Goal: Information Seeking & Learning: Find contact information

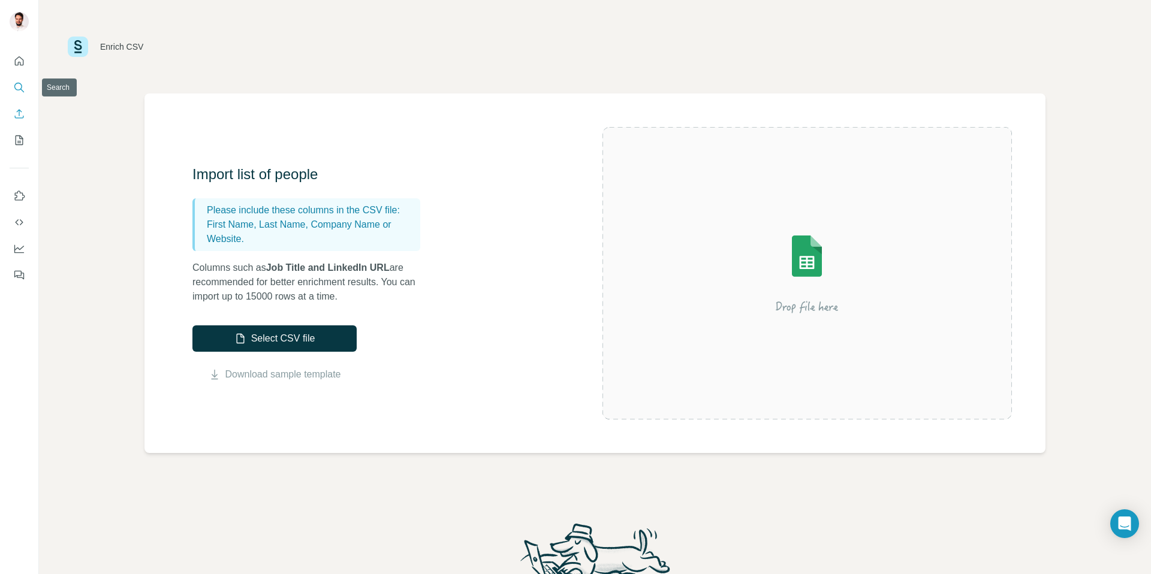
click at [14, 89] on icon "Search" at bounding box center [19, 88] width 12 height 12
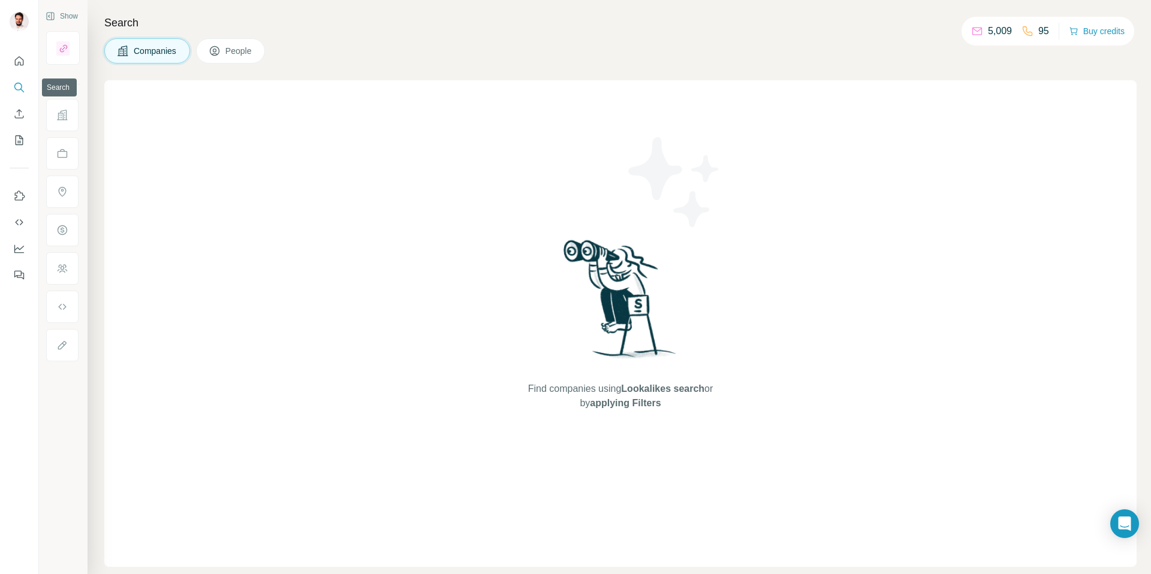
click at [19, 82] on icon "Search" at bounding box center [19, 88] width 12 height 12
click at [369, 38] on div "Companies People" at bounding box center [620, 50] width 1032 height 25
click at [212, 45] on icon at bounding box center [215, 51] width 12 height 12
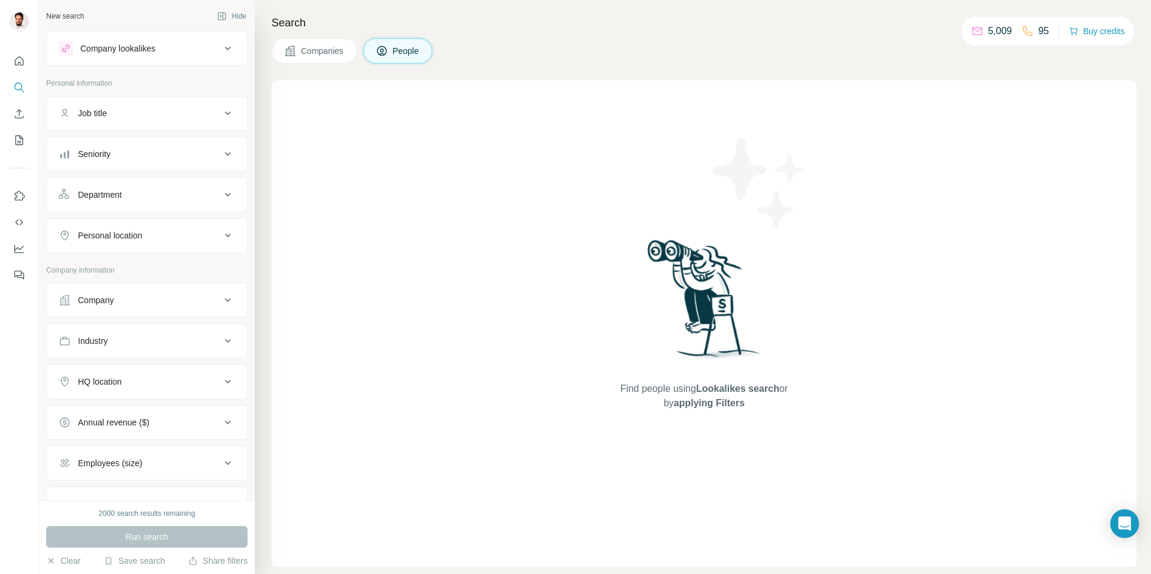
click at [137, 118] on div "Job title" at bounding box center [140, 113] width 162 height 12
click at [125, 157] on div "Seniority" at bounding box center [140, 154] width 162 height 12
click at [126, 155] on div "Seniority" at bounding box center [140, 154] width 162 height 12
click at [119, 196] on div "Department" at bounding box center [100, 195] width 44 height 12
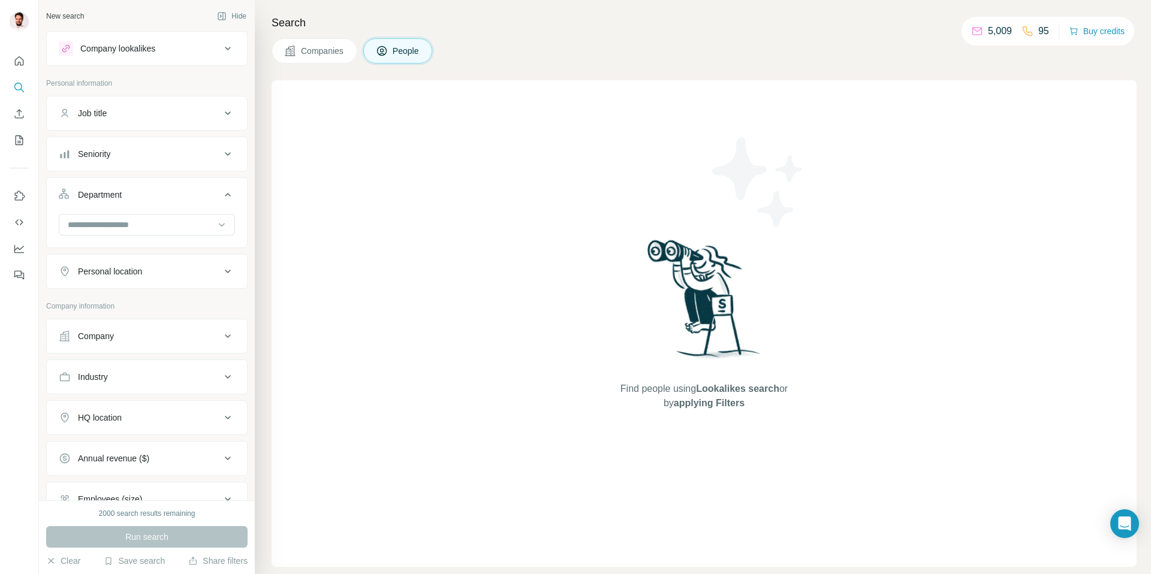
click at [119, 196] on div "Department" at bounding box center [100, 195] width 44 height 12
click at [116, 236] on div "Personal location" at bounding box center [110, 236] width 64 height 12
click at [142, 237] on div "Personal location" at bounding box center [110, 236] width 64 height 12
click at [122, 314] on button "Company" at bounding box center [147, 300] width 200 height 29
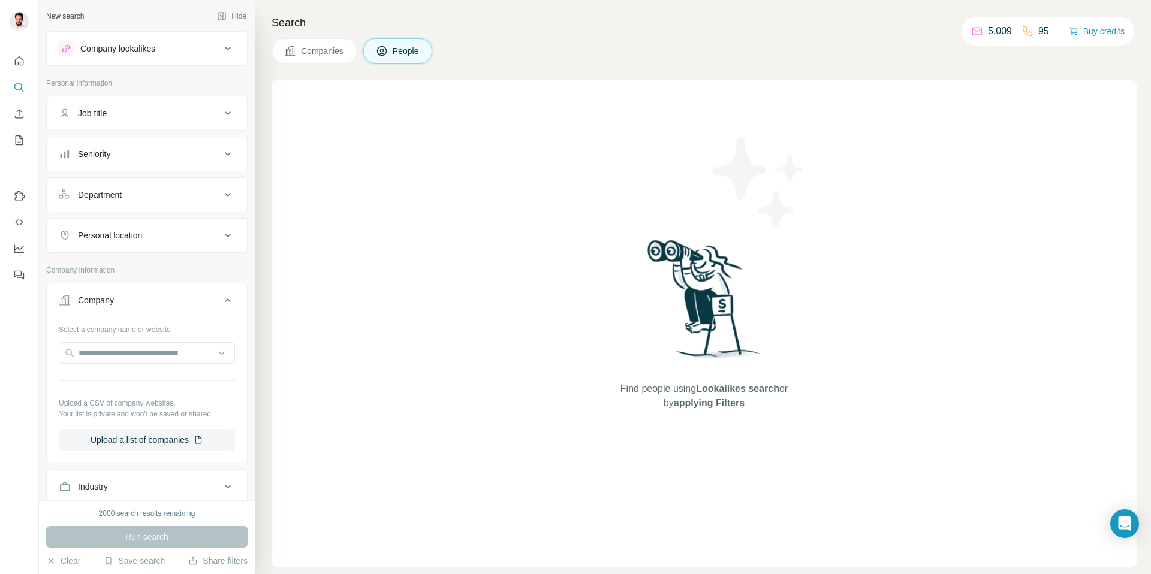
click at [131, 302] on div "Company" at bounding box center [140, 300] width 162 height 12
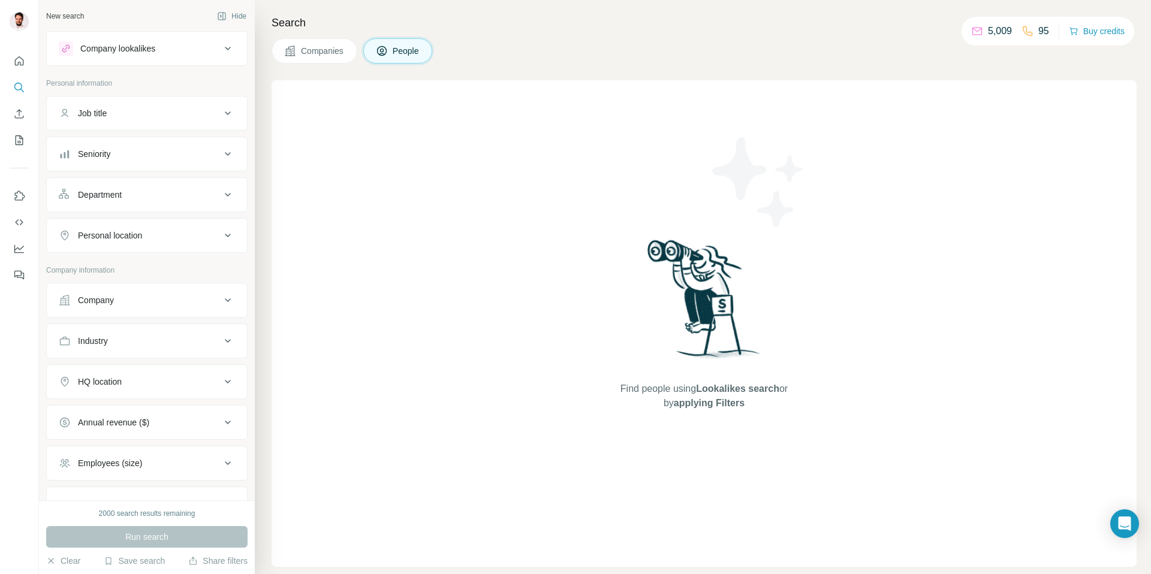
click at [117, 296] on div "Company" at bounding box center [140, 300] width 162 height 12
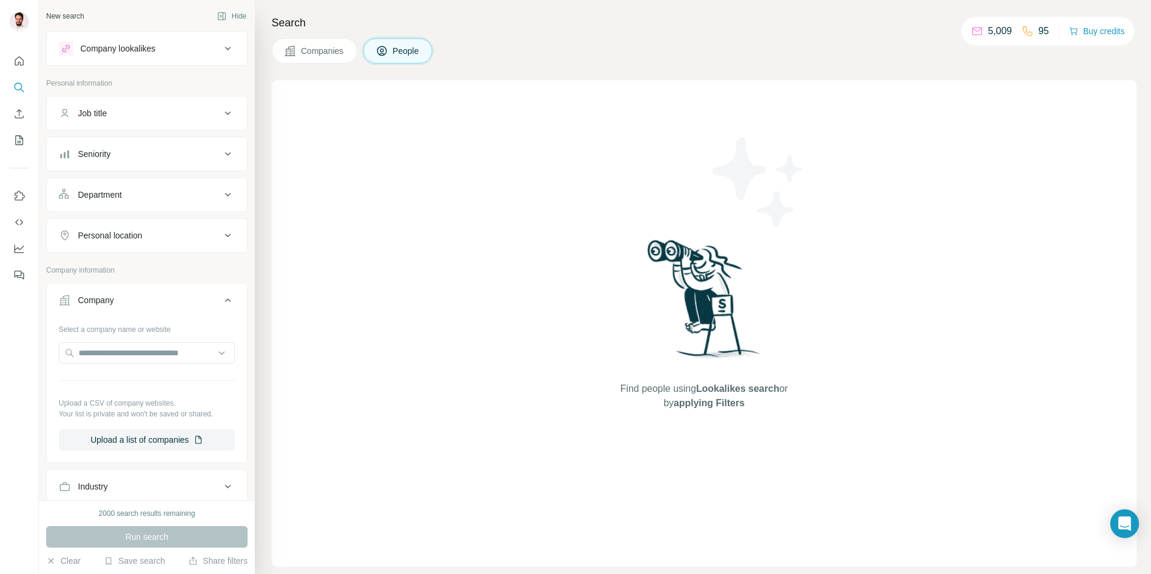
click at [131, 367] on div "Select a company name or website Upload a CSV of company websites. Your list is…" at bounding box center [147, 385] width 176 height 131
click at [133, 362] on input "text" at bounding box center [147, 353] width 176 height 22
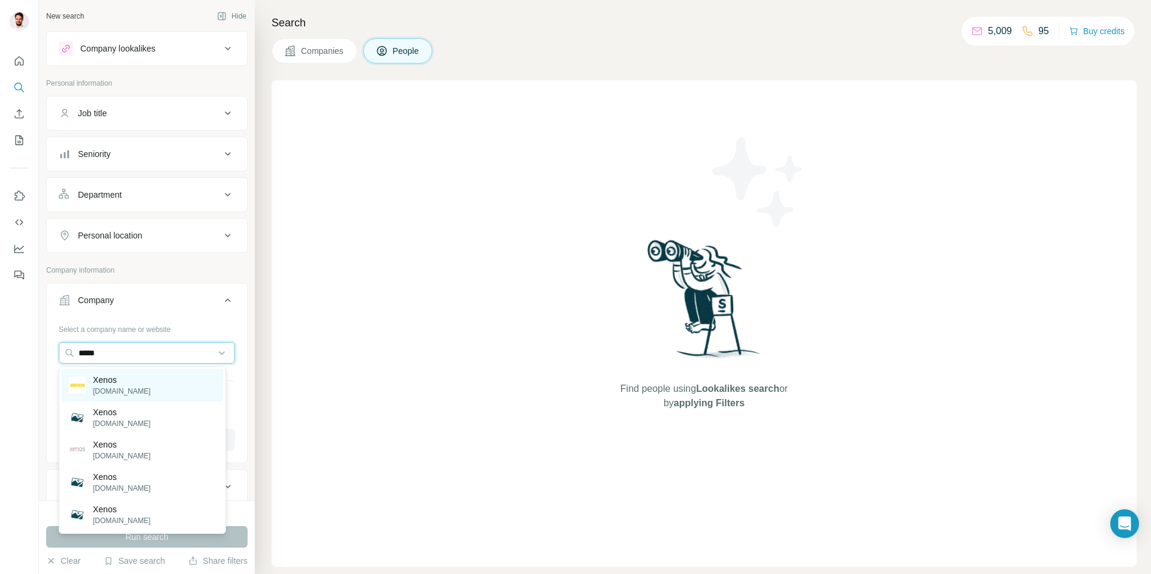
type input "*****"
click at [131, 384] on div "Xenos [DOMAIN_NAME]" at bounding box center [142, 385] width 161 height 32
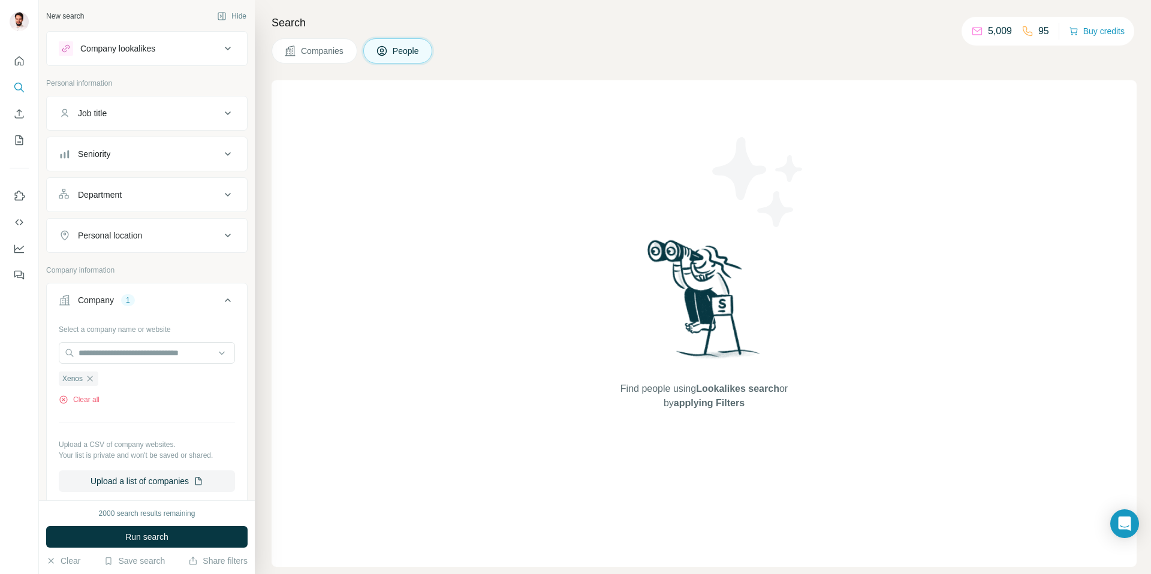
click at [172, 101] on button "Job title" at bounding box center [147, 113] width 200 height 29
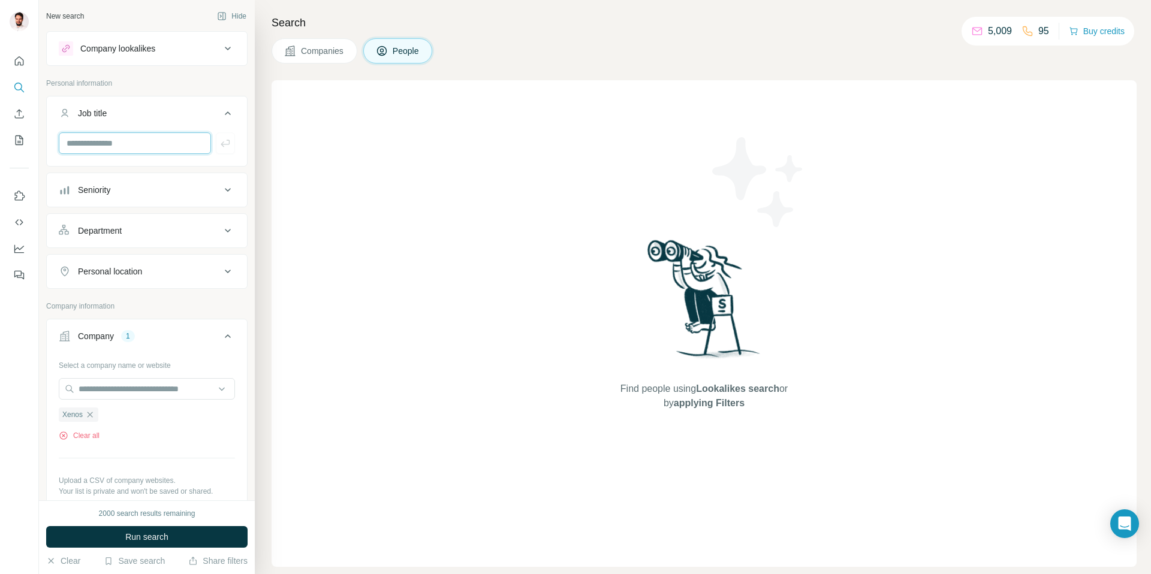
click at [159, 138] on input "text" at bounding box center [135, 143] width 152 height 22
type input "*******"
click at [149, 149] on input "*******" at bounding box center [135, 143] width 152 height 22
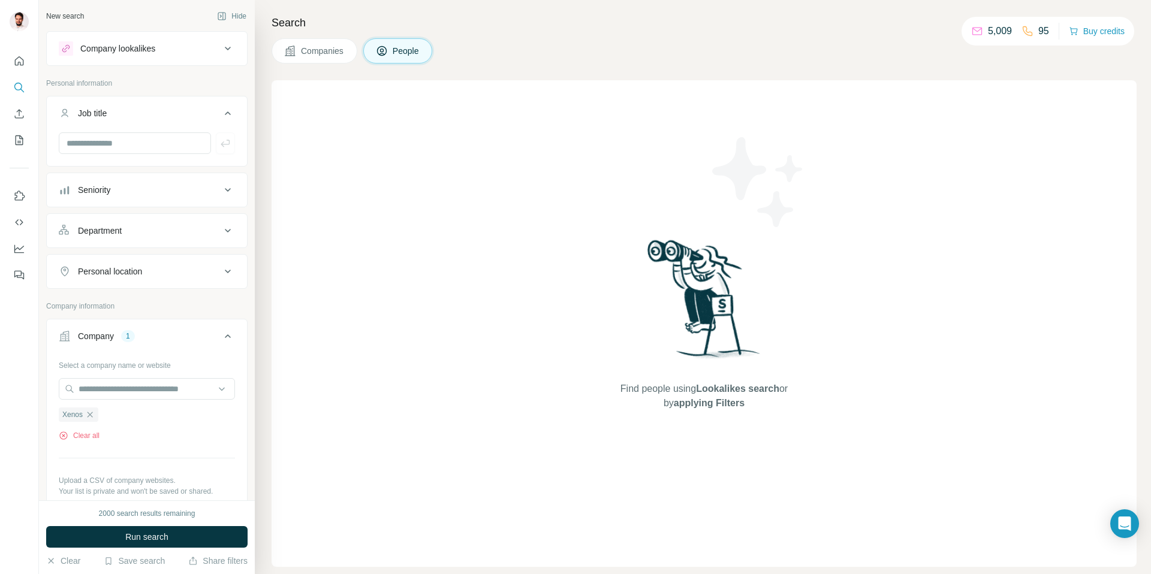
click at [115, 225] on div "Department" at bounding box center [100, 231] width 44 height 12
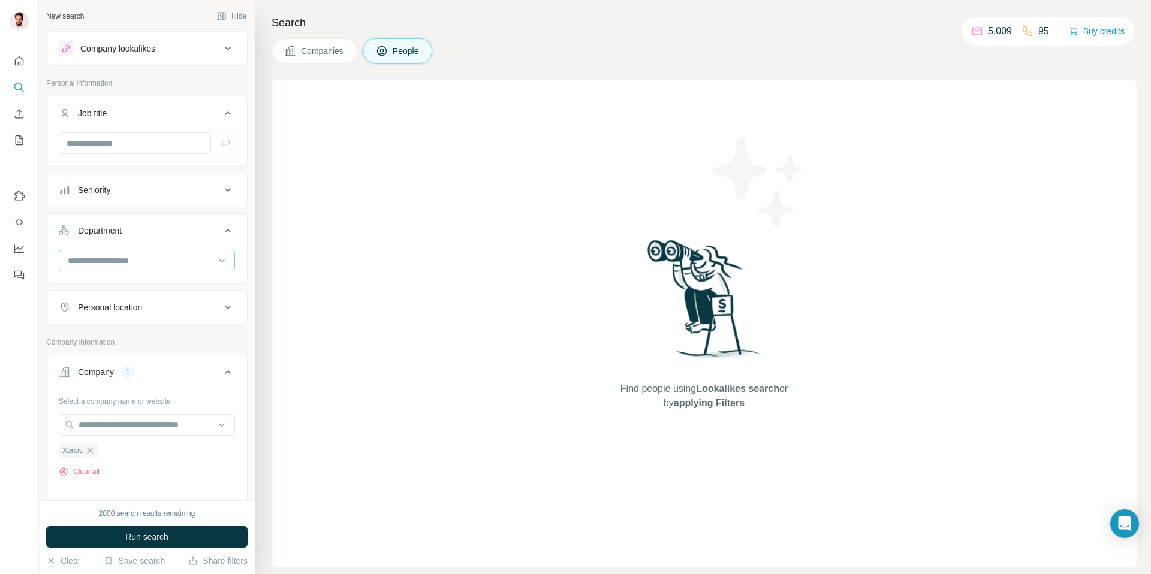
click at [106, 268] on div at bounding box center [141, 261] width 148 height 20
type input "*"
click at [100, 283] on p "Quality Control" at bounding box center [97, 288] width 56 height 12
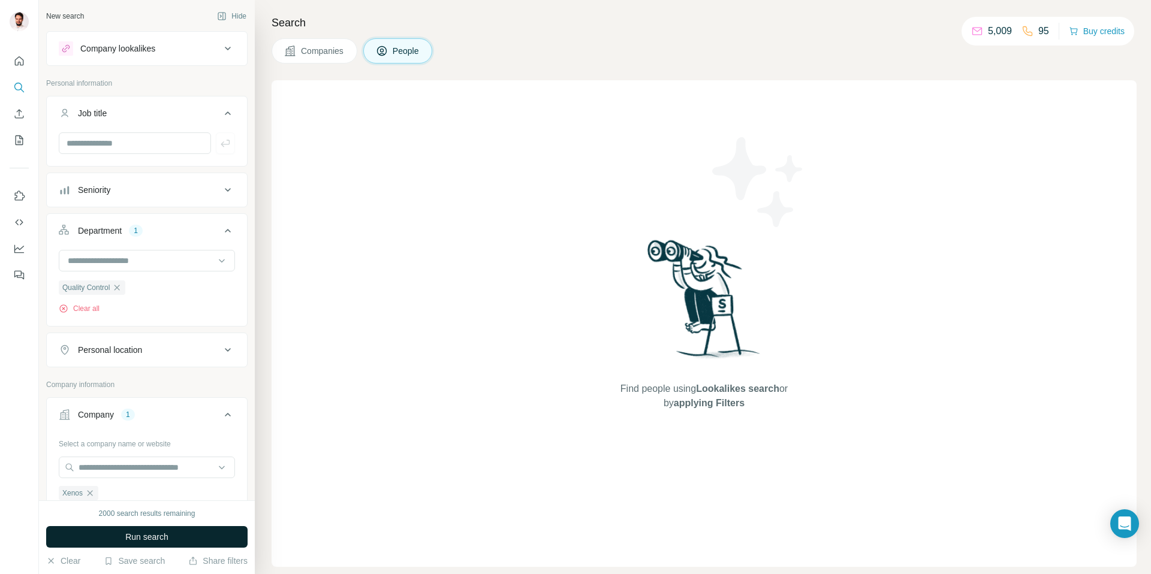
click at [136, 537] on span "Run search" at bounding box center [146, 537] width 43 height 12
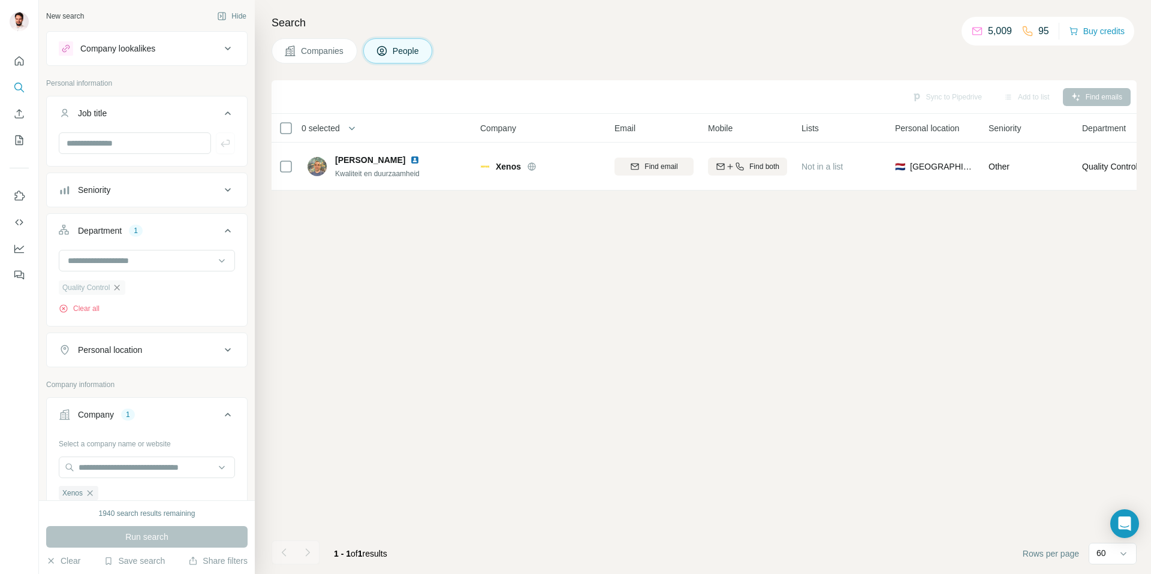
click at [118, 290] on icon "button" at bounding box center [117, 287] width 5 height 5
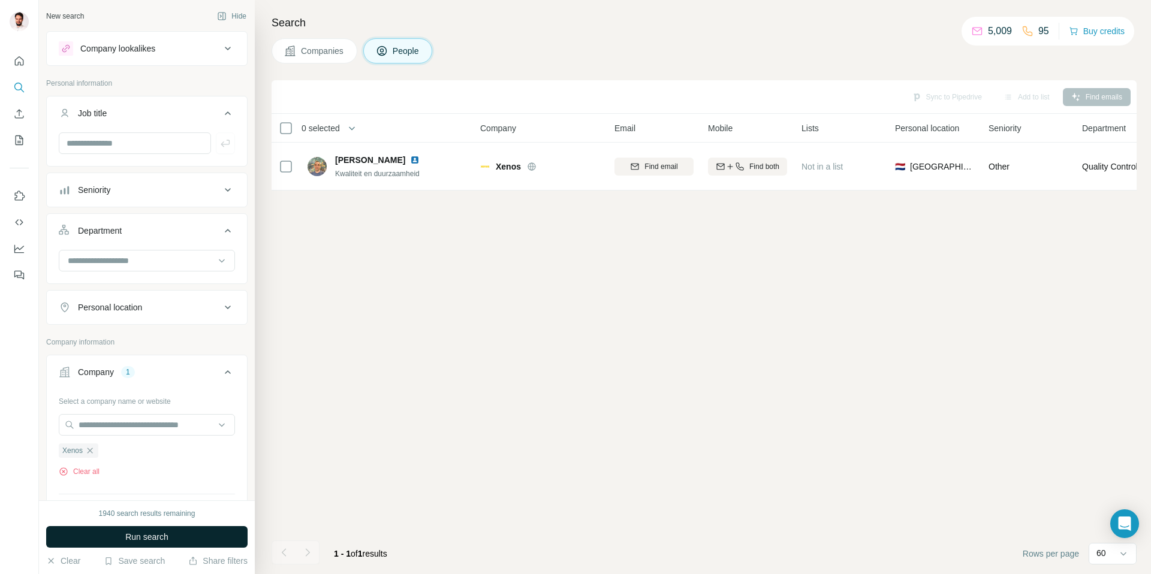
click at [129, 542] on span "Run search" at bounding box center [146, 537] width 43 height 12
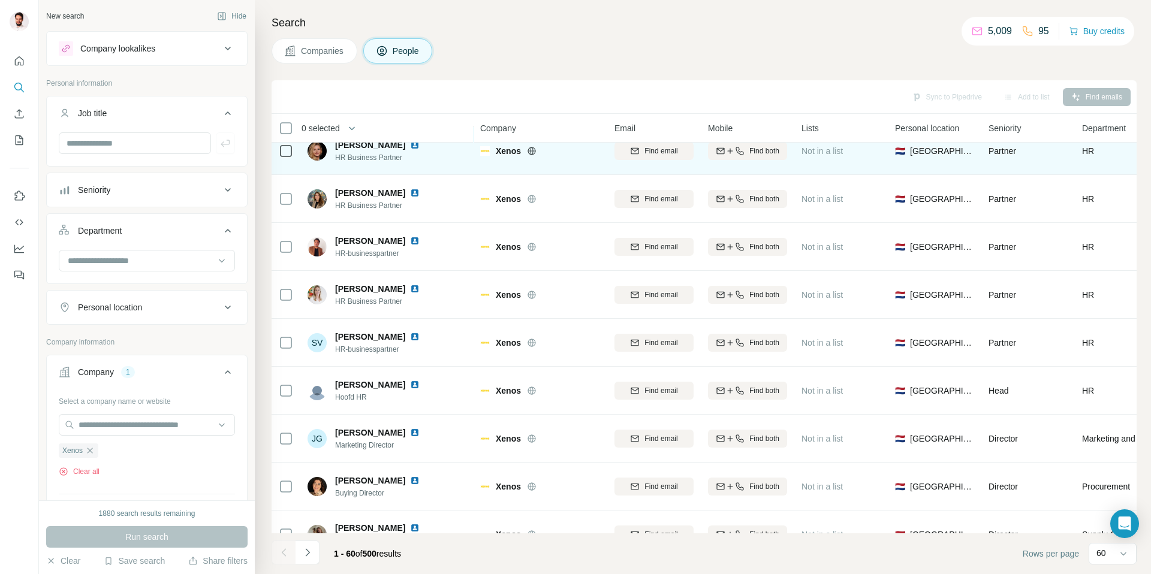
scroll to position [164, 0]
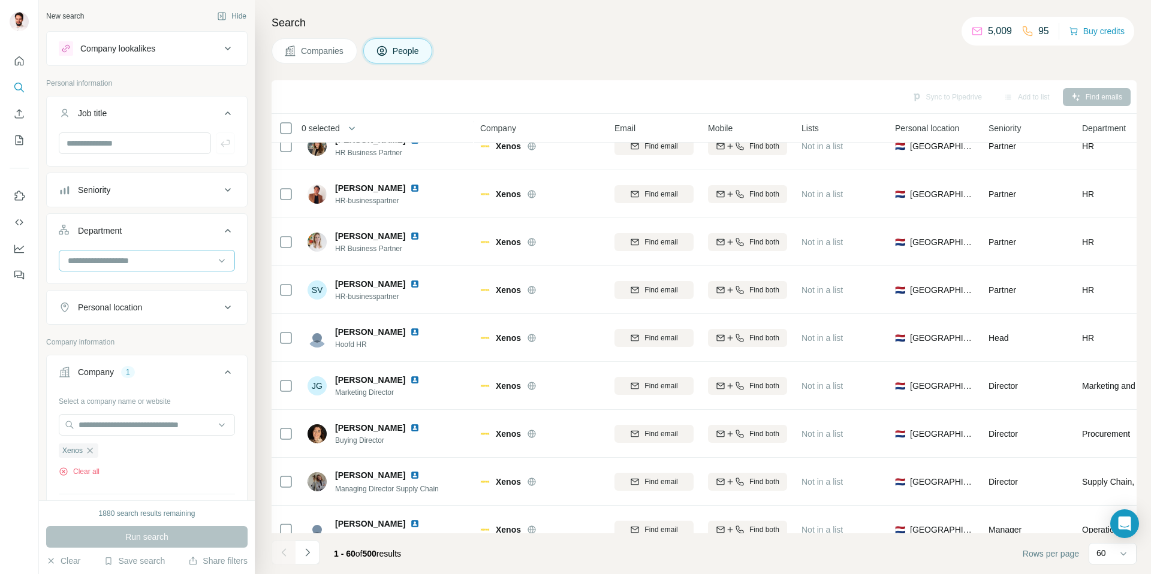
click at [178, 264] on input at bounding box center [141, 260] width 148 height 13
type input "*"
click at [143, 296] on div "Procurement" at bounding box center [142, 289] width 161 height 22
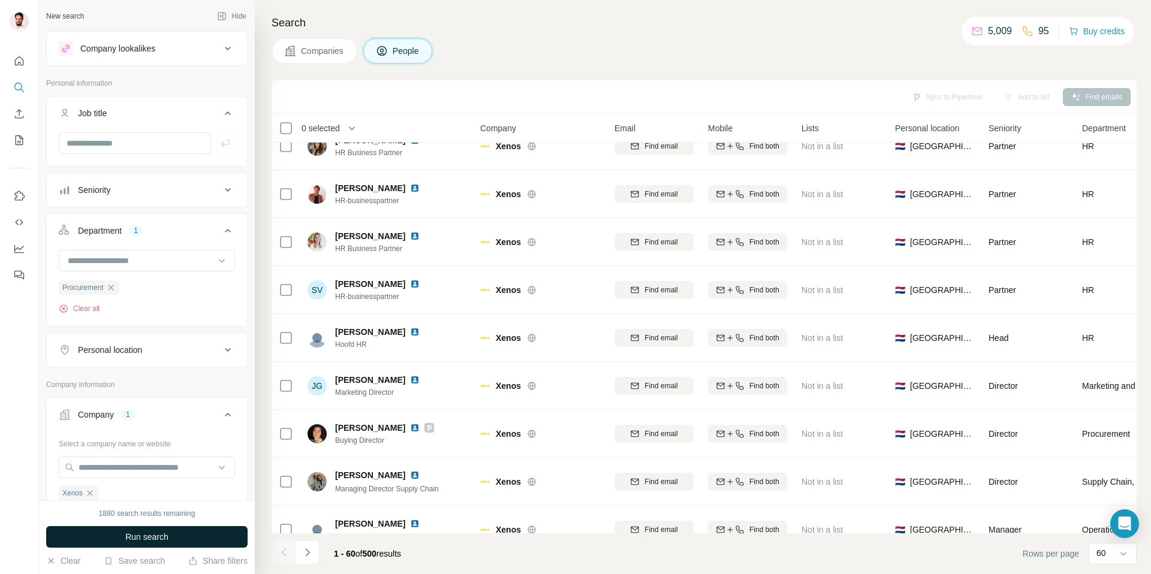
click at [176, 537] on button "Run search" at bounding box center [146, 537] width 201 height 22
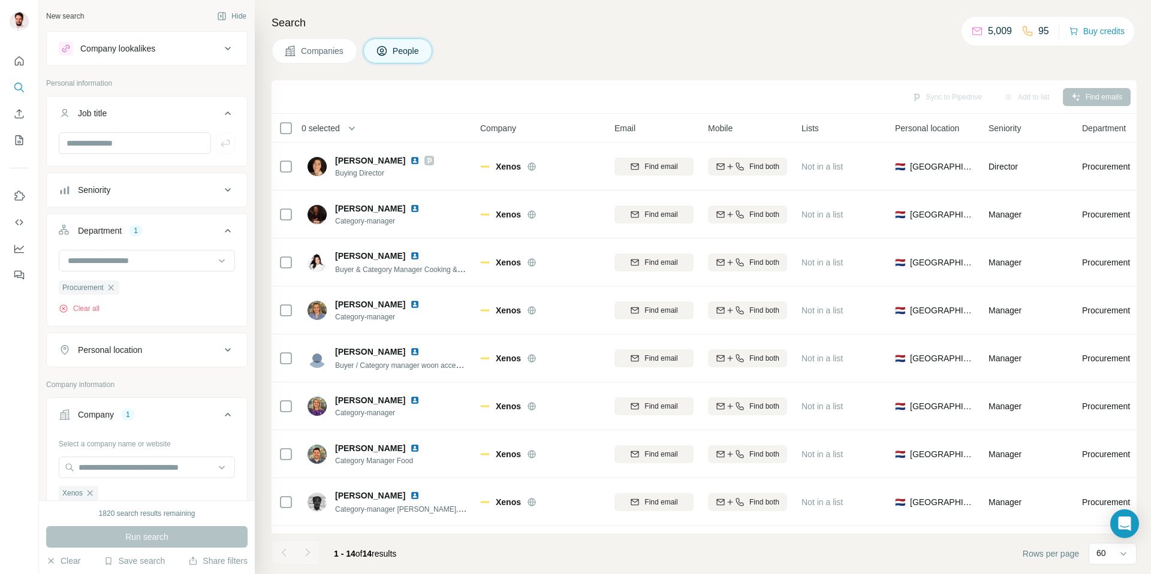
click at [139, 189] on div "Seniority" at bounding box center [140, 190] width 162 height 12
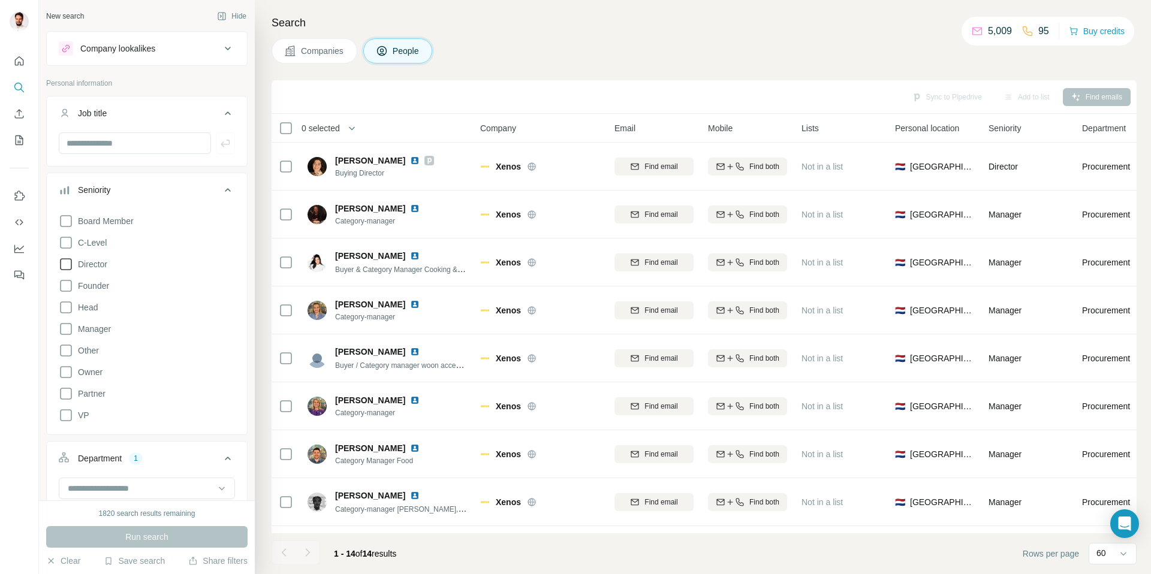
click at [97, 263] on span "Director" at bounding box center [90, 264] width 34 height 12
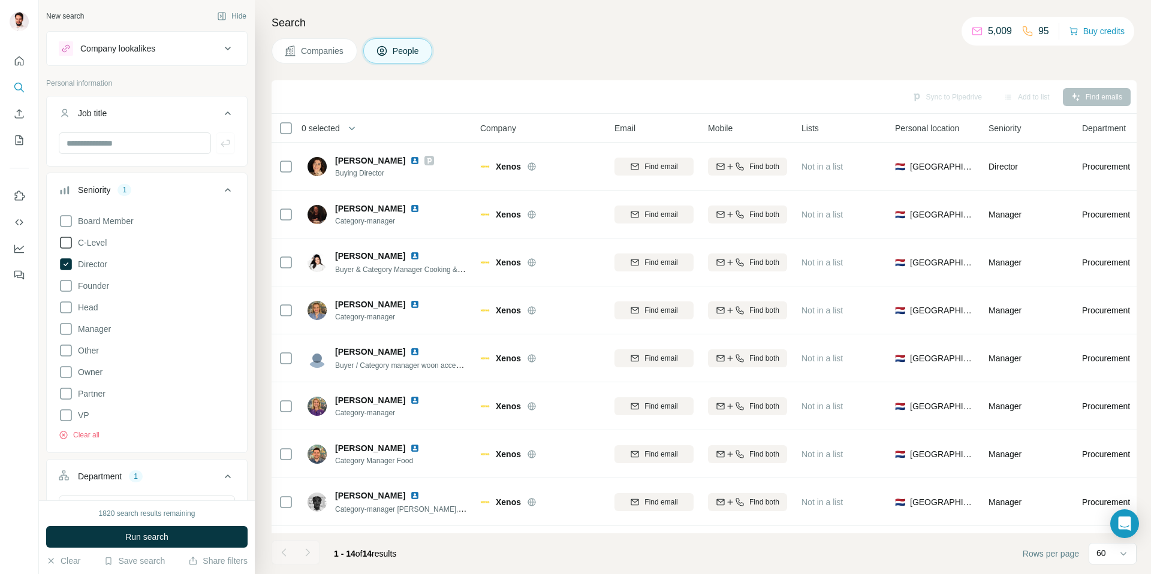
click at [94, 241] on span "C-Level" at bounding box center [90, 243] width 34 height 12
click at [91, 310] on span "Head" at bounding box center [85, 308] width 25 height 12
click at [163, 538] on span "Run search" at bounding box center [146, 537] width 43 height 12
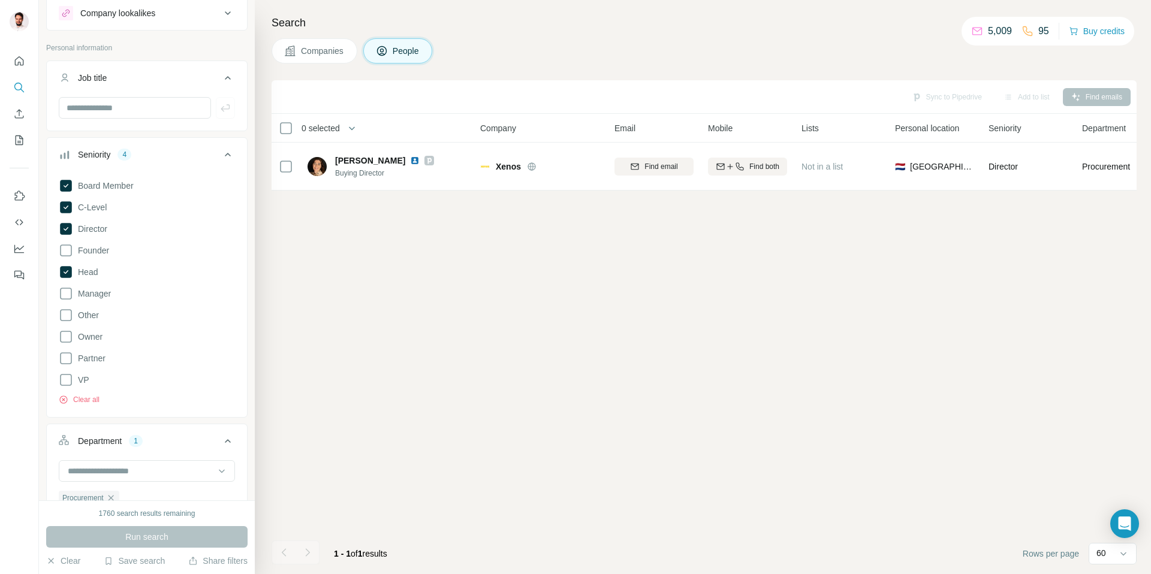
scroll to position [59, 0]
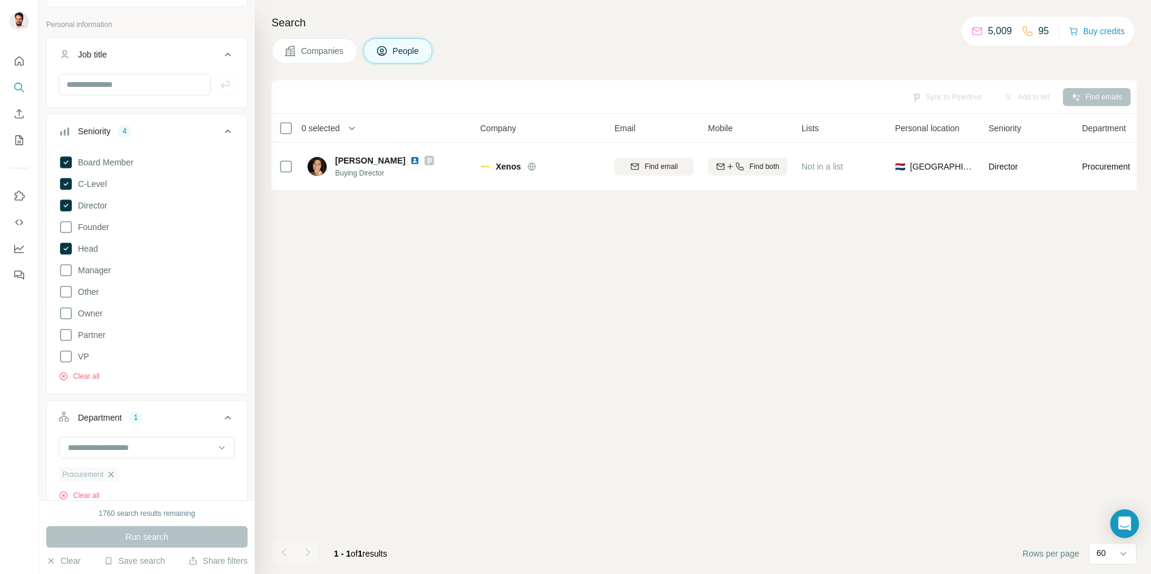
click at [113, 476] on icon "button" at bounding box center [111, 475] width 10 height 10
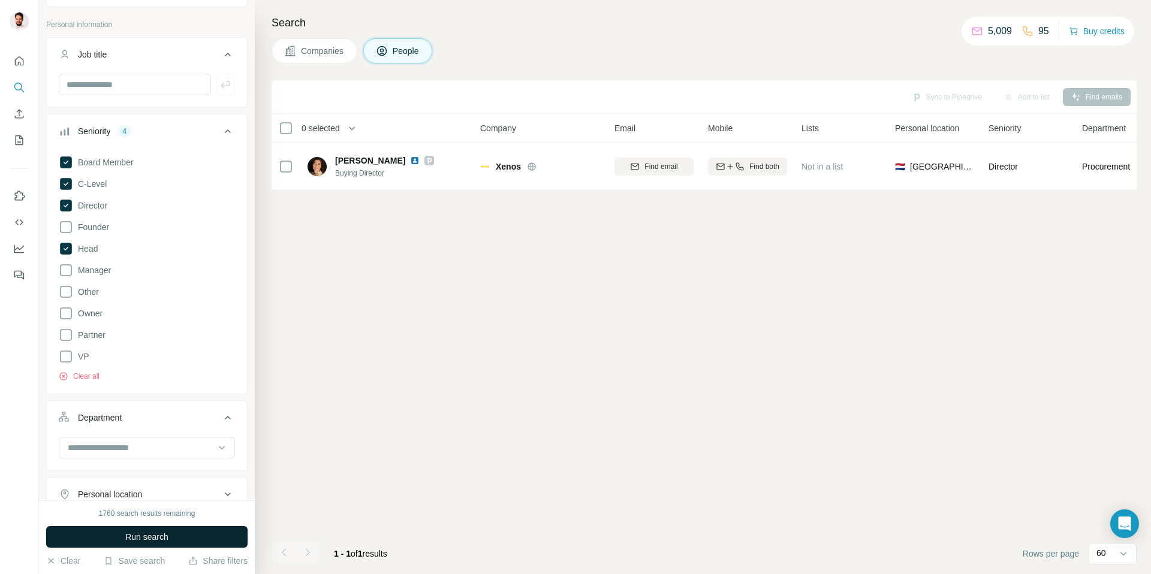
click at [130, 537] on span "Run search" at bounding box center [146, 537] width 43 height 12
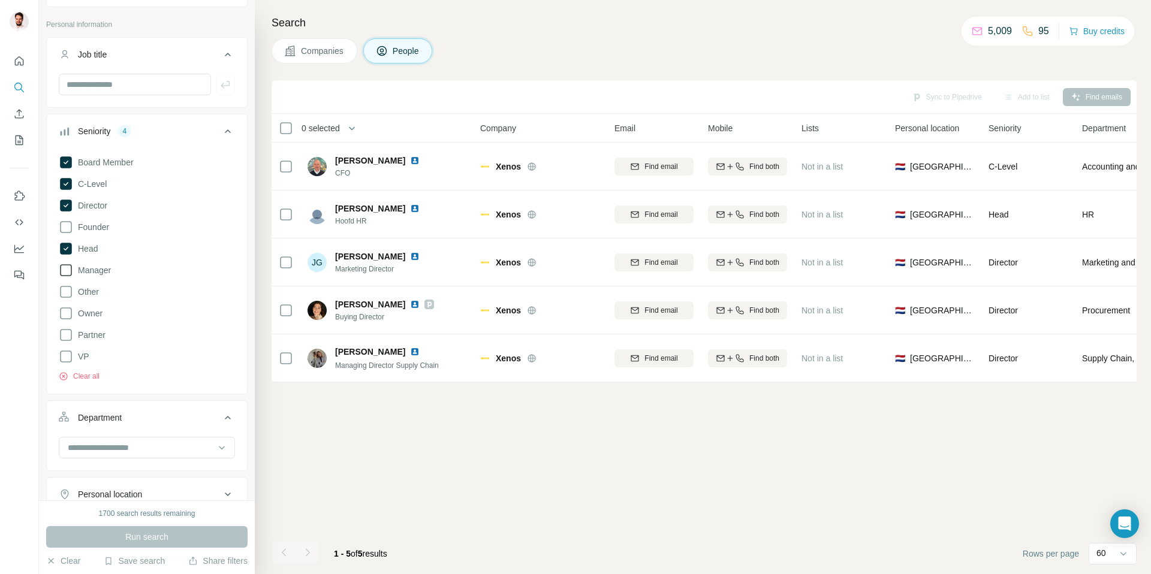
click at [64, 274] on icon at bounding box center [66, 270] width 14 height 14
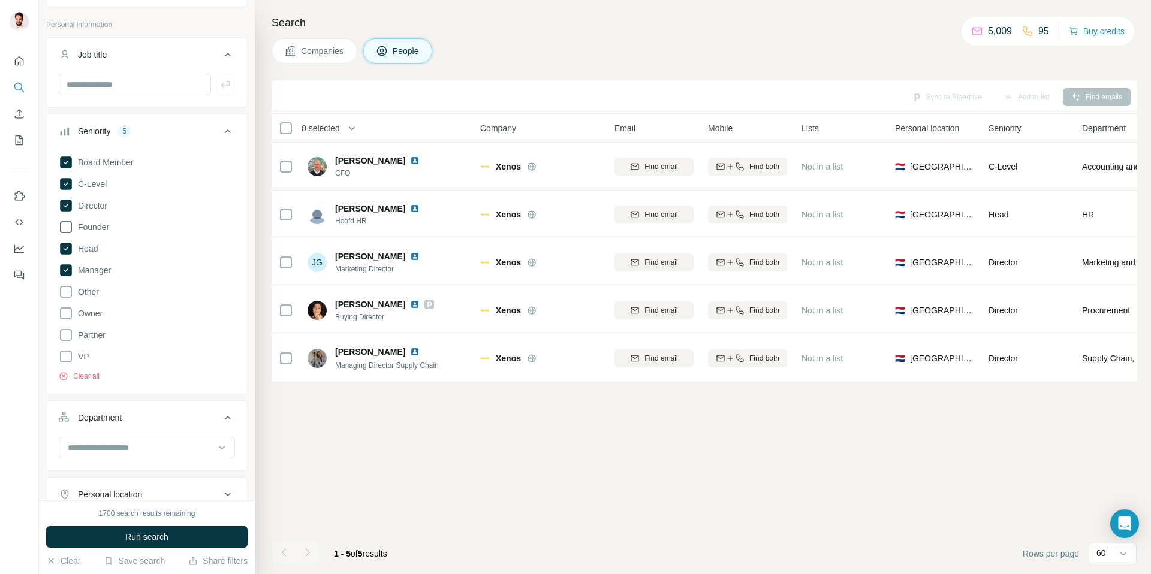
click at [67, 229] on icon at bounding box center [66, 227] width 14 height 14
click at [65, 272] on icon at bounding box center [66, 271] width 5 height 4
click at [156, 540] on span "Run search" at bounding box center [146, 537] width 43 height 12
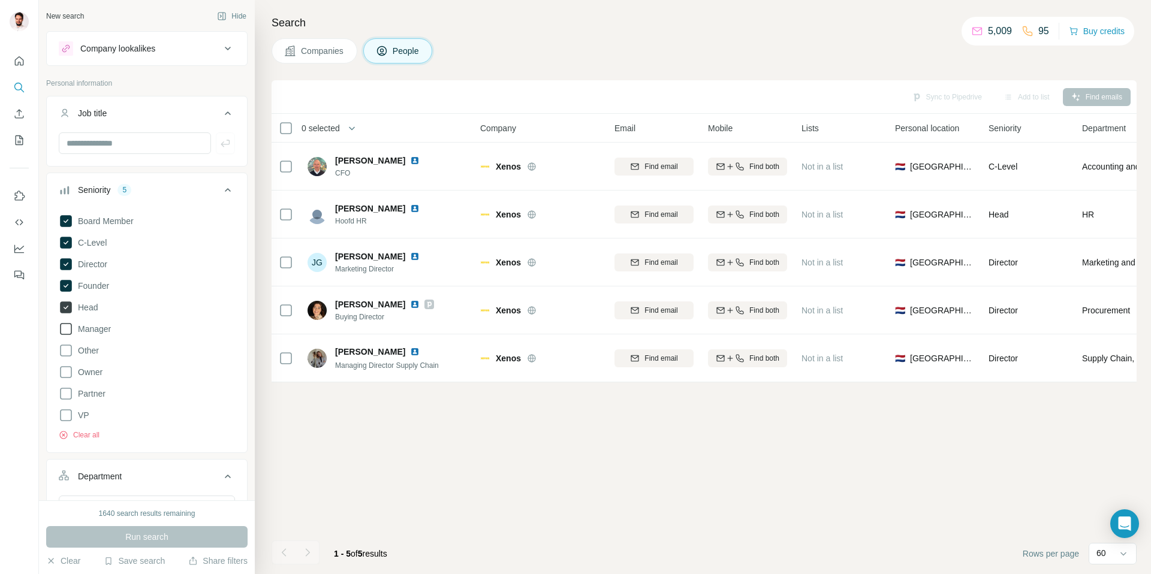
click at [62, 302] on icon at bounding box center [66, 308] width 12 height 12
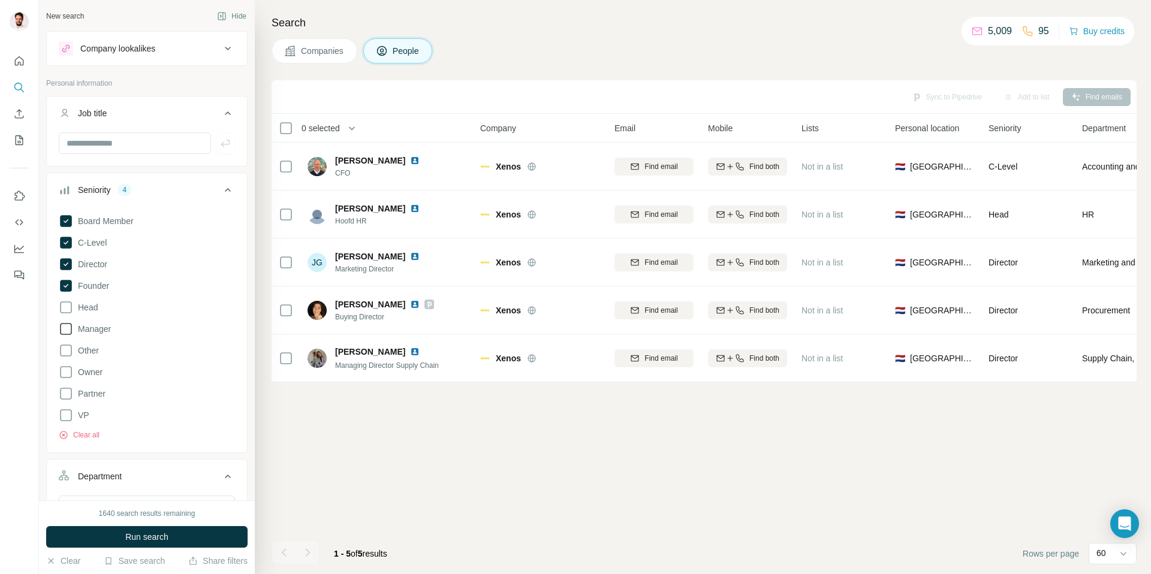
click at [65, 276] on div "Board Member C-Level Director Founder Head Manager Other Owner Partner VP Clear…" at bounding box center [147, 324] width 176 height 231
click at [65, 284] on icon at bounding box center [66, 286] width 12 height 12
click at [67, 262] on icon at bounding box center [66, 264] width 12 height 12
click at [67, 244] on icon at bounding box center [66, 243] width 12 height 12
click at [68, 220] on icon at bounding box center [66, 221] width 5 height 4
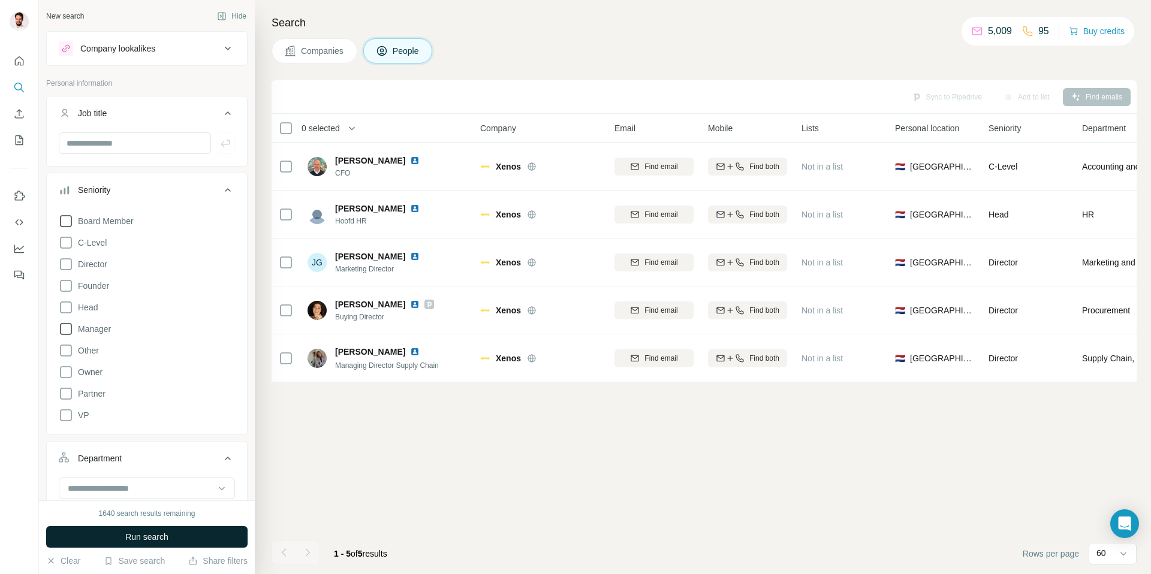
click at [138, 539] on span "Run search" at bounding box center [146, 537] width 43 height 12
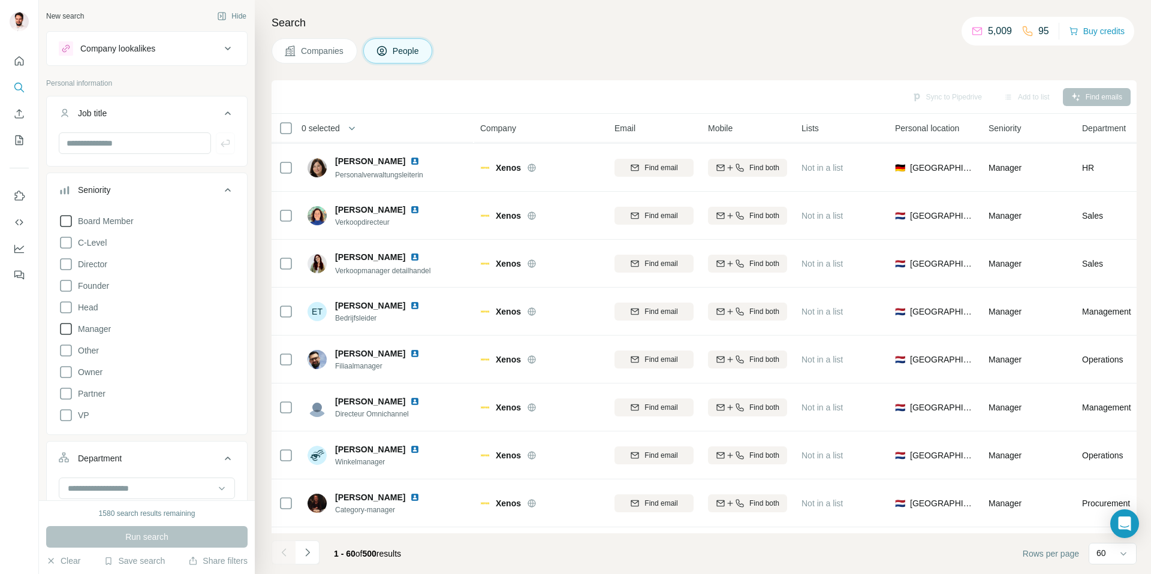
scroll to position [2493, 0]
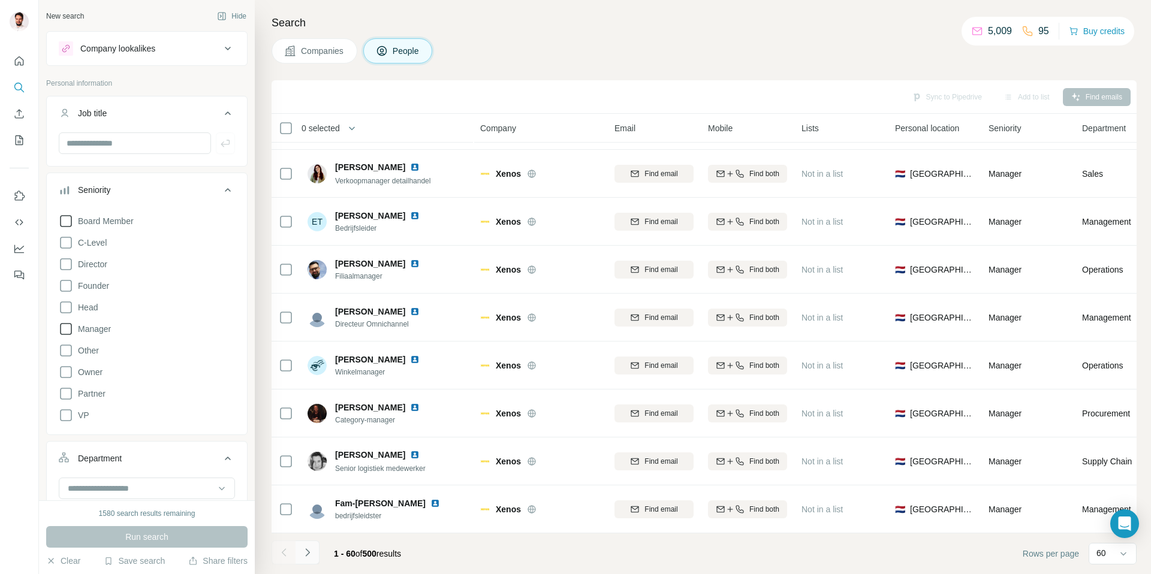
click at [309, 556] on icon "Navigate to next page" at bounding box center [308, 553] width 12 height 12
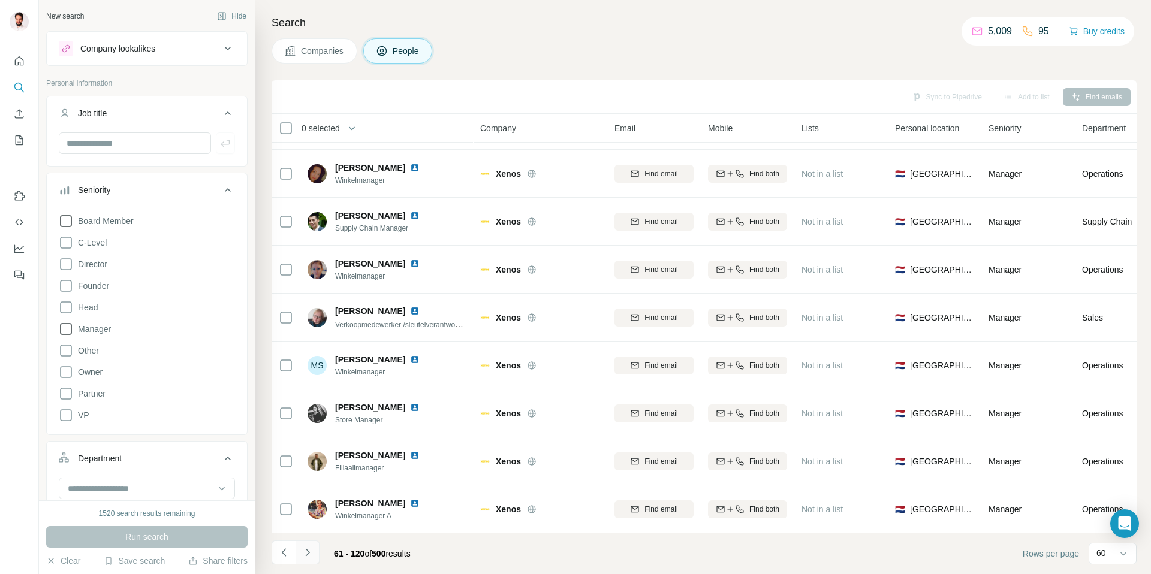
click at [315, 554] on button "Navigate to next page" at bounding box center [308, 553] width 24 height 24
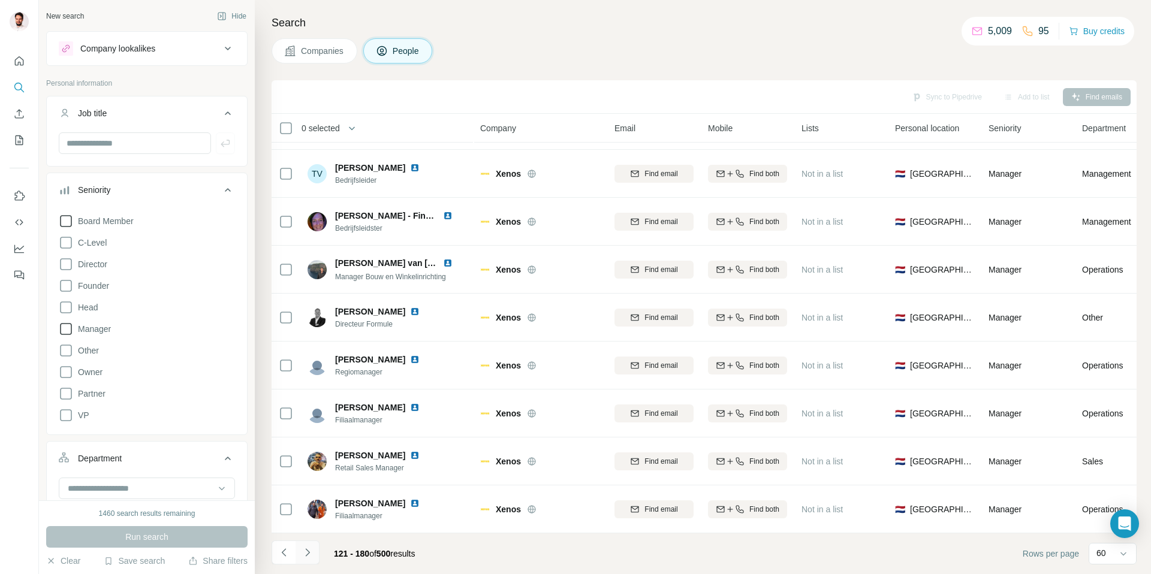
click at [296, 556] on button "Navigate to next page" at bounding box center [308, 553] width 24 height 24
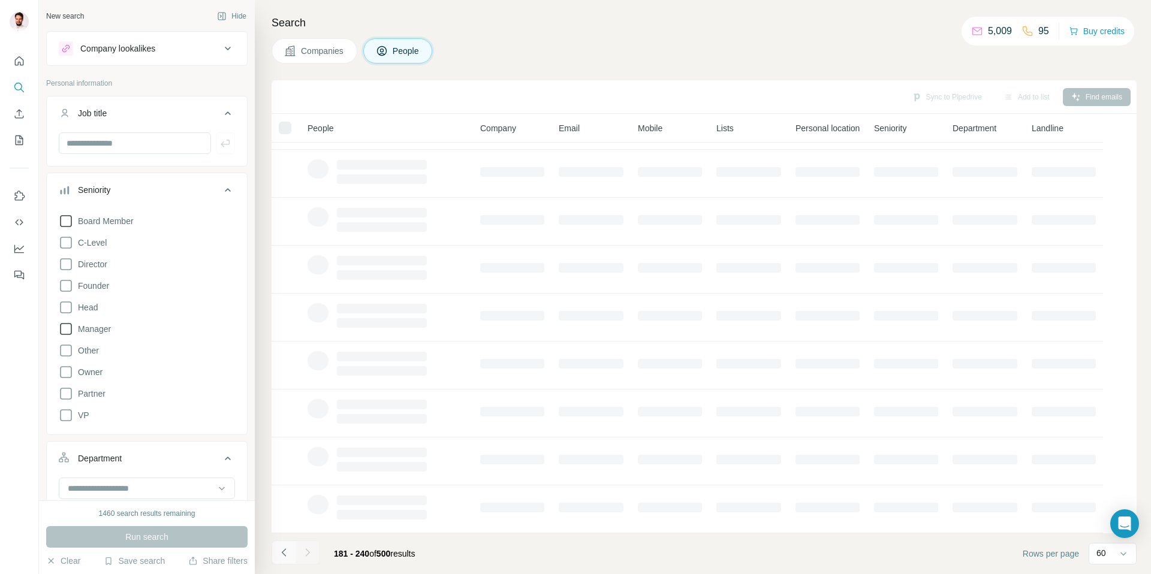
click at [290, 556] on icon "Navigate to previous page" at bounding box center [284, 553] width 12 height 12
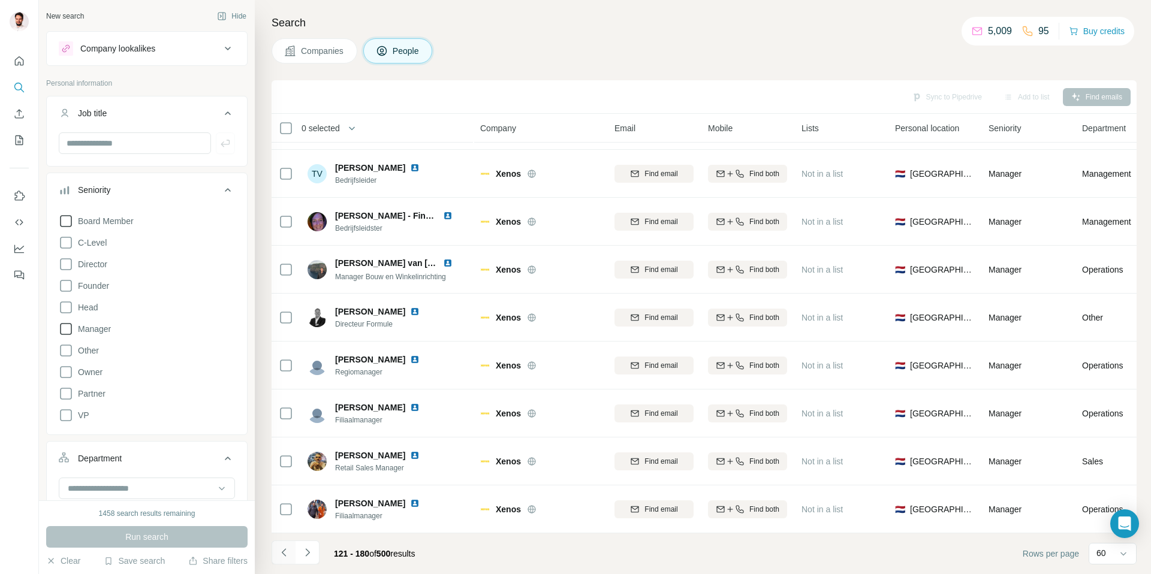
click at [290, 556] on icon "Navigate to previous page" at bounding box center [284, 553] width 12 height 12
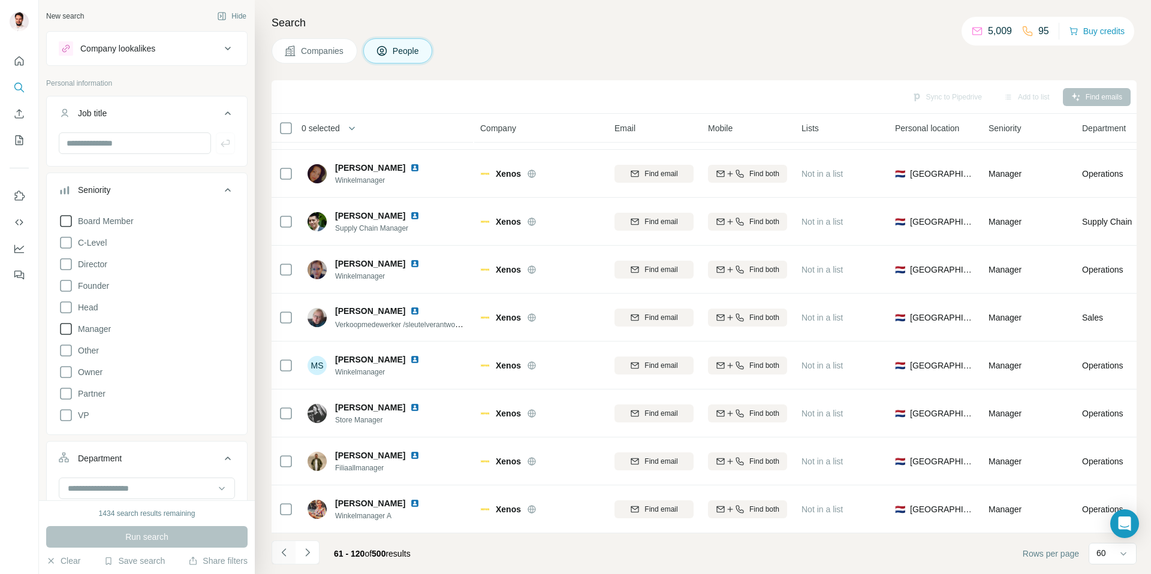
click at [290, 556] on icon "Navigate to previous page" at bounding box center [284, 553] width 12 height 12
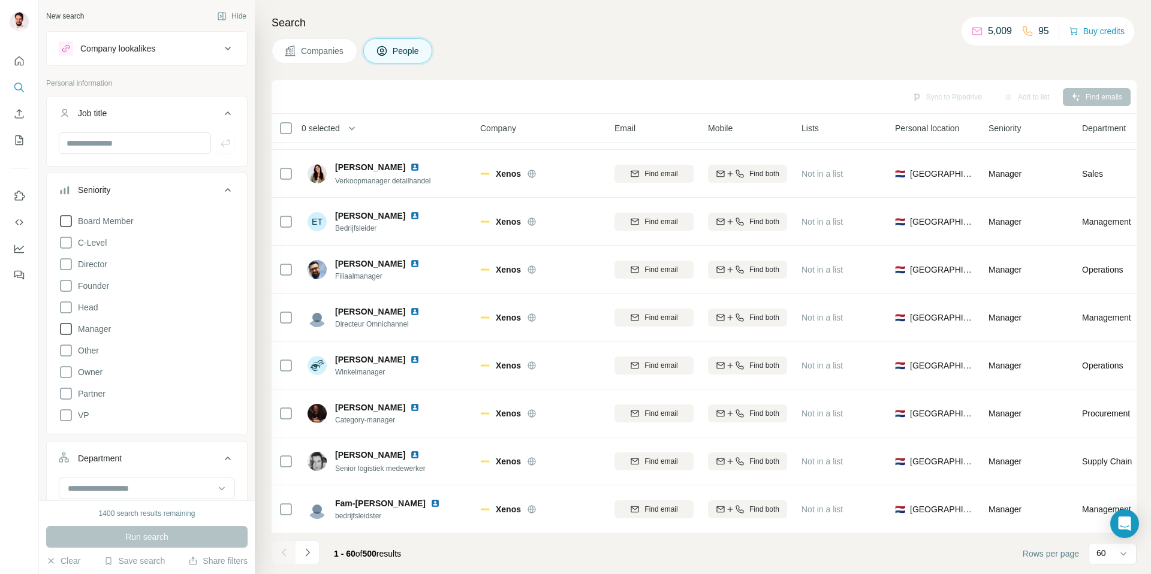
click at [290, 556] on div at bounding box center [284, 553] width 24 height 24
click at [144, 143] on input "text" at bounding box center [135, 143] width 152 height 22
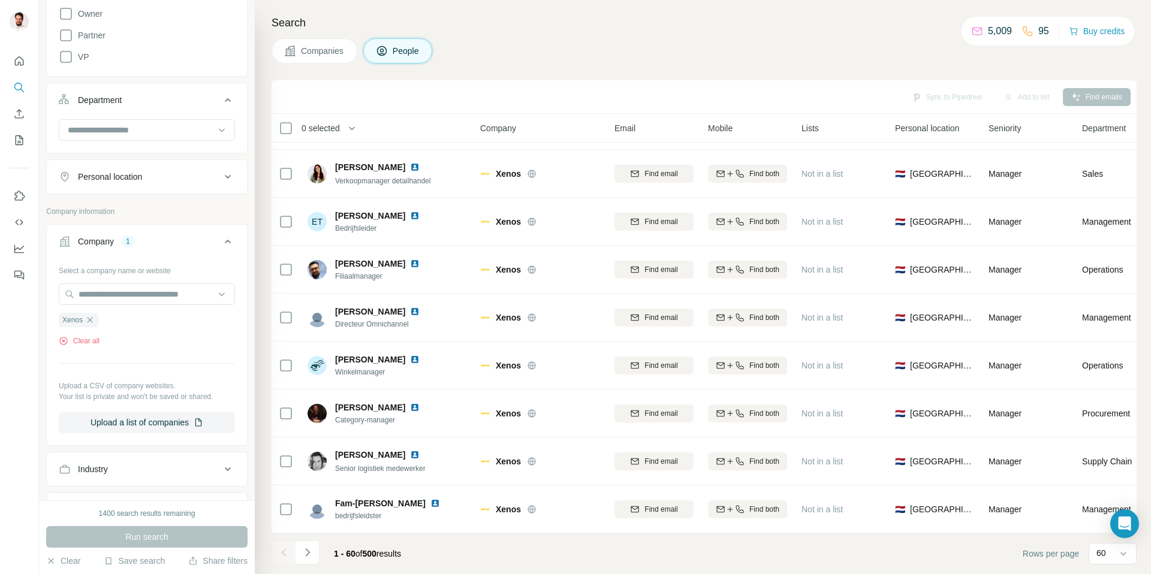
scroll to position [0, 0]
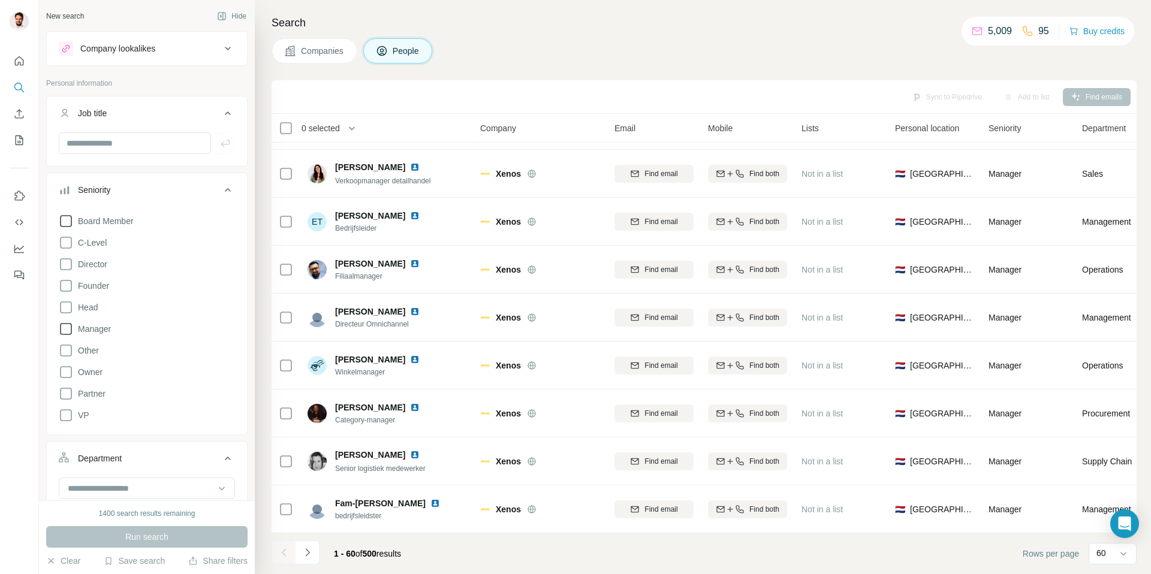
click at [221, 115] on icon at bounding box center [228, 113] width 14 height 14
click at [221, 150] on icon at bounding box center [228, 154] width 14 height 14
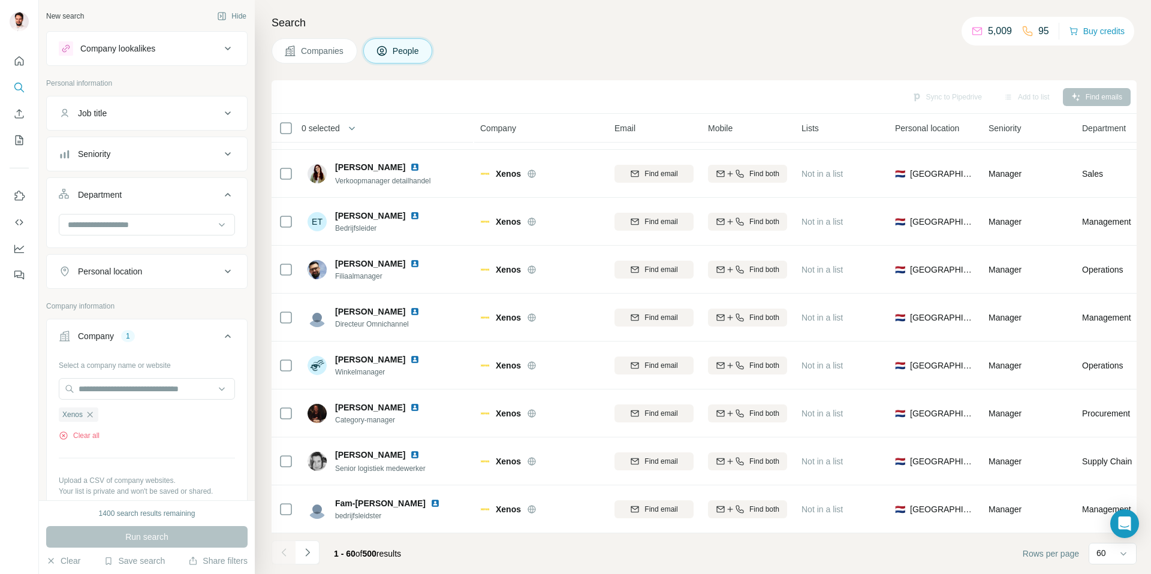
click at [221, 188] on icon at bounding box center [228, 195] width 14 height 14
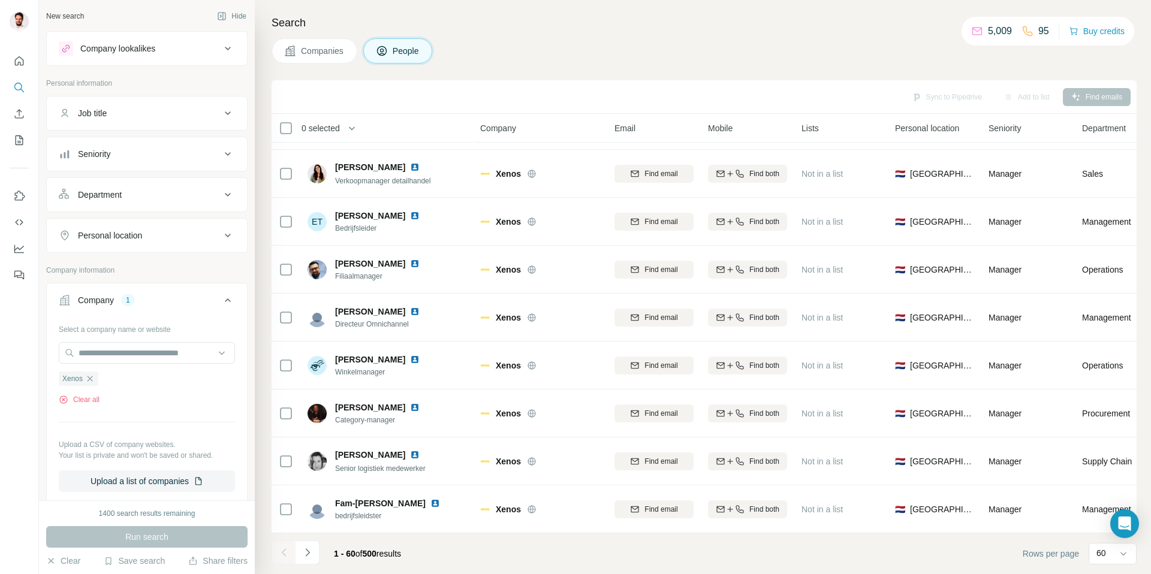
click at [176, 156] on div "Seniority" at bounding box center [140, 154] width 162 height 12
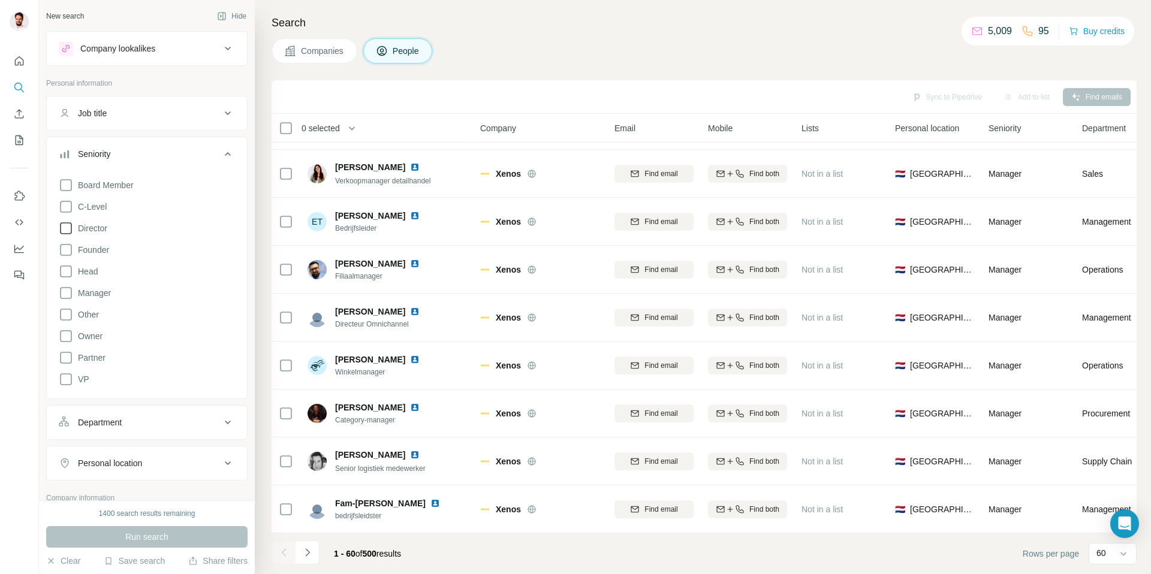
click at [103, 221] on label "Director" at bounding box center [83, 228] width 49 height 14
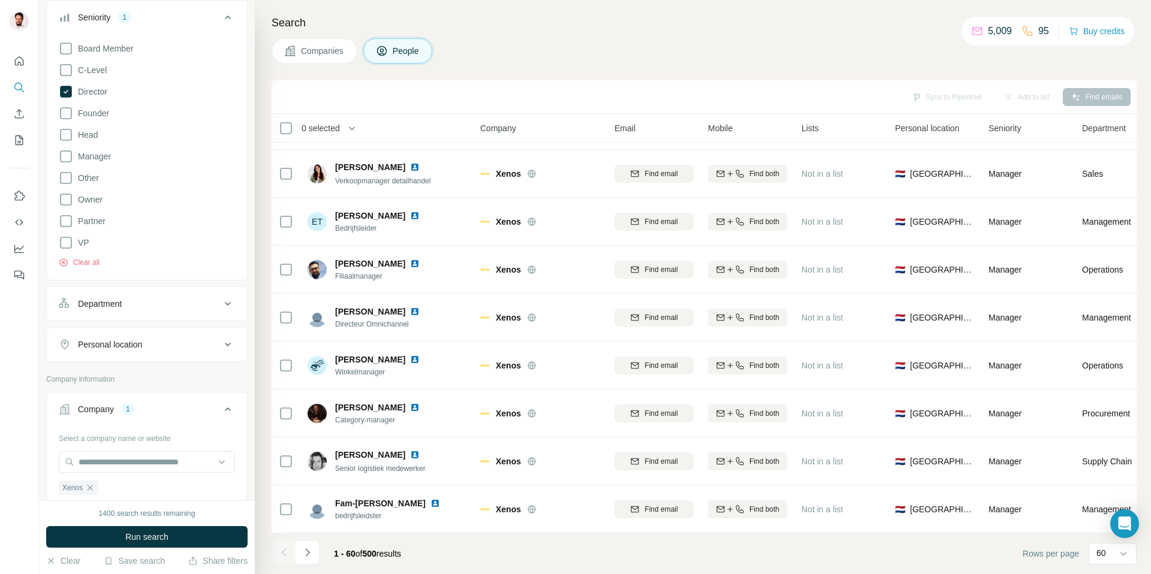
scroll to position [162, 0]
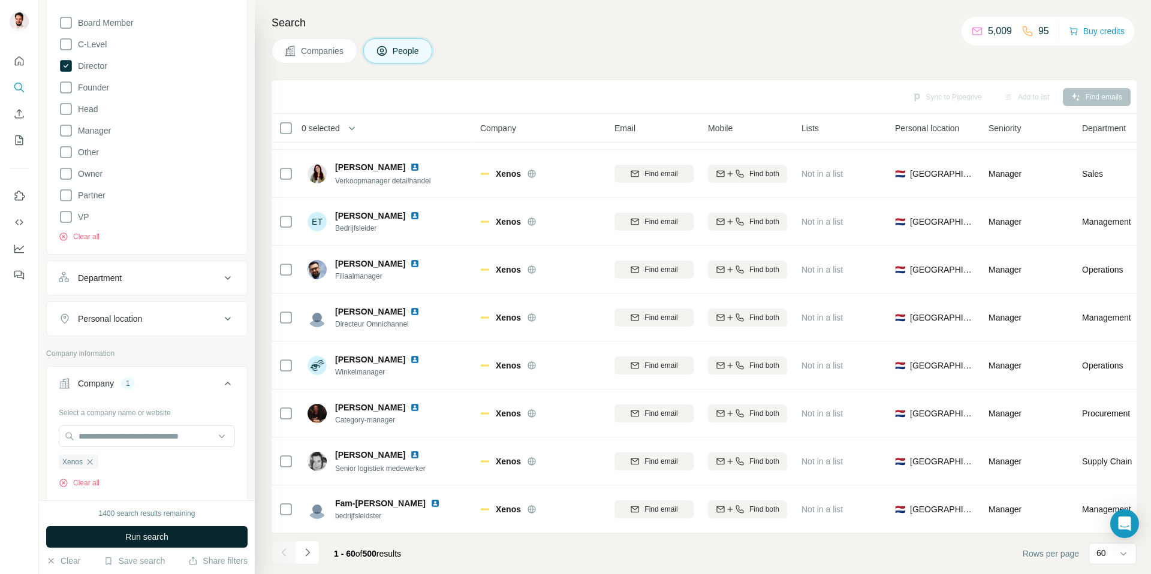
click at [137, 532] on span "Run search" at bounding box center [146, 537] width 43 height 12
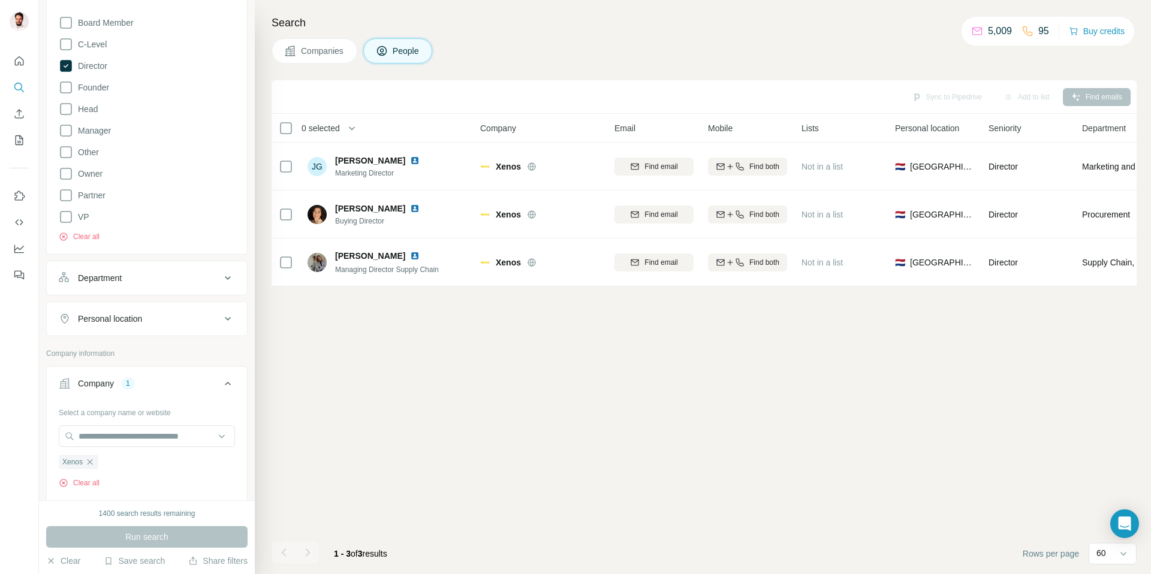
scroll to position [0, 0]
click at [61, 44] on icon at bounding box center [66, 44] width 14 height 14
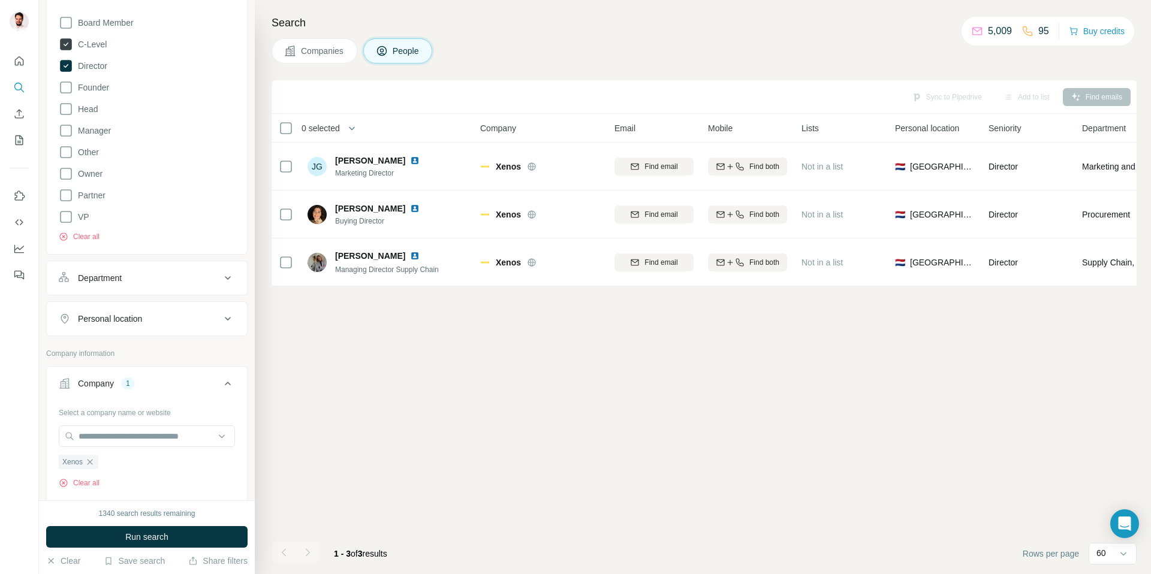
click at [68, 23] on icon at bounding box center [66, 23] width 14 height 14
click at [70, 88] on icon at bounding box center [66, 87] width 14 height 14
click at [65, 170] on icon at bounding box center [66, 174] width 14 height 14
click at [65, 193] on icon at bounding box center [66, 195] width 14 height 14
click at [146, 532] on span "Run search" at bounding box center [146, 537] width 43 height 12
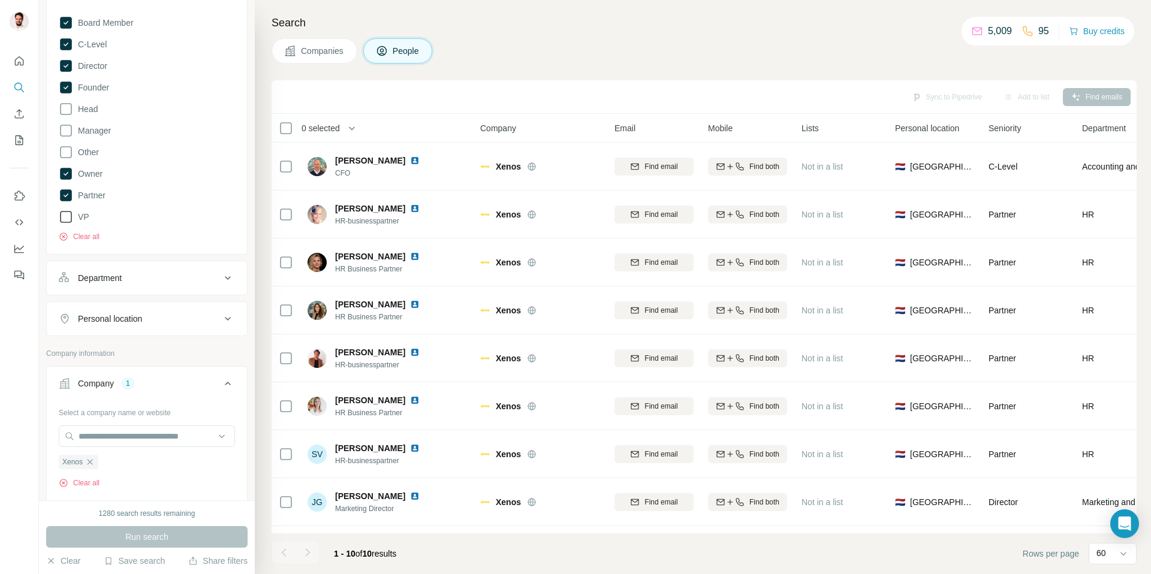
click at [65, 221] on icon at bounding box center [66, 217] width 14 height 14
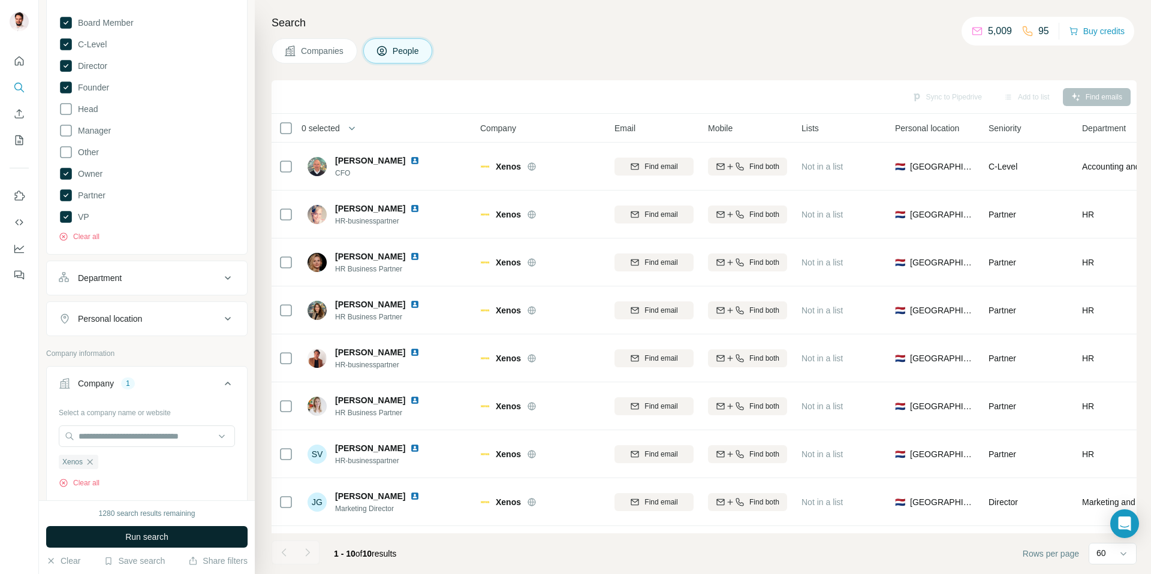
click at [158, 532] on span "Run search" at bounding box center [146, 537] width 43 height 12
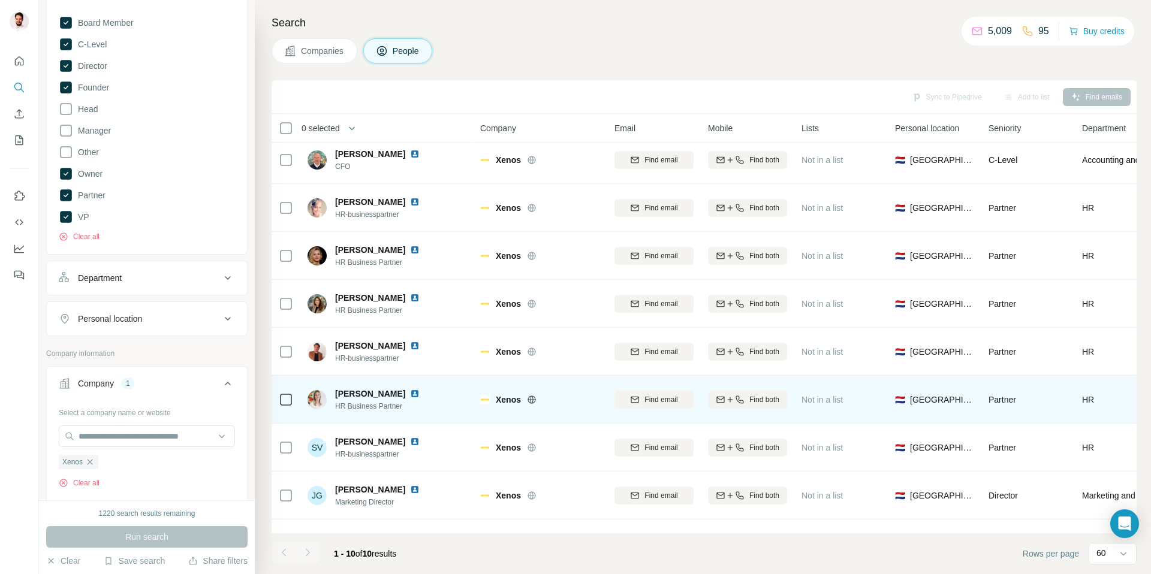
scroll to position [8, 0]
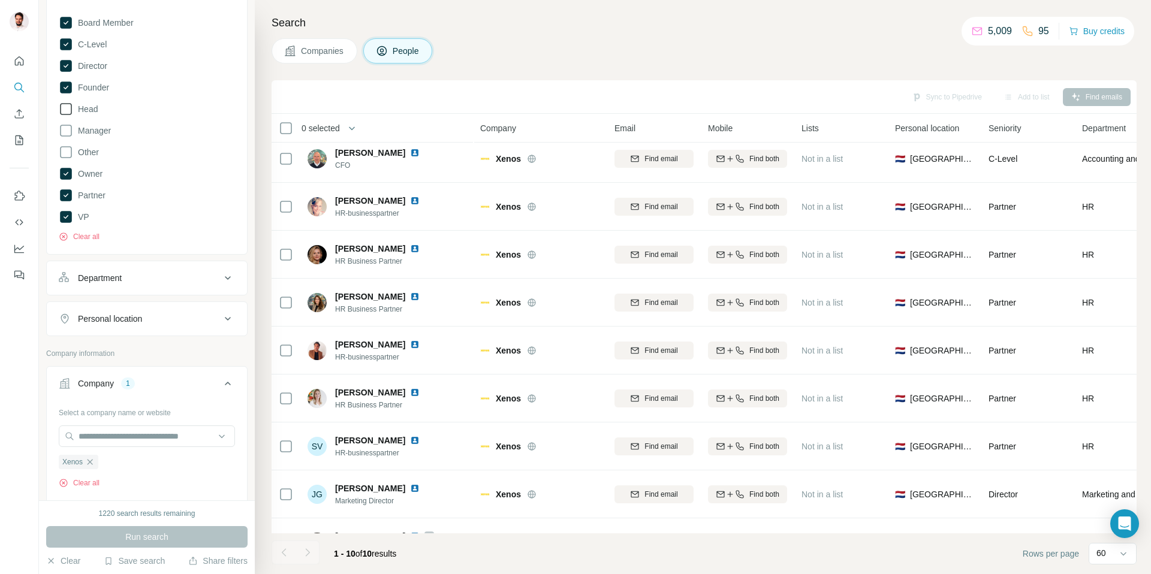
click at [85, 112] on span "Head" at bounding box center [85, 109] width 25 height 12
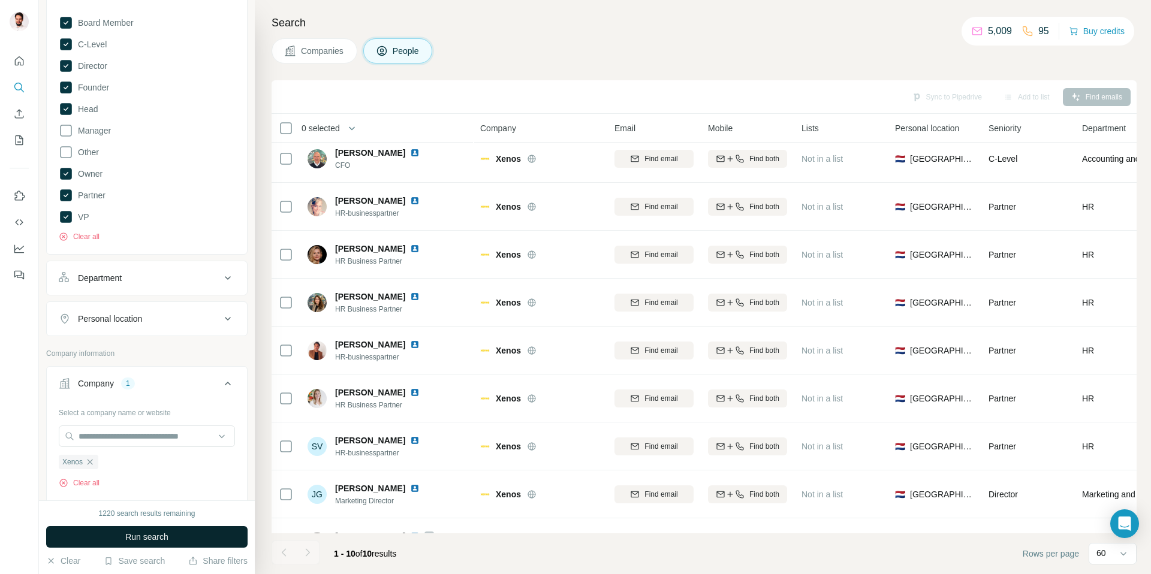
click at [145, 540] on span "Run search" at bounding box center [146, 537] width 43 height 12
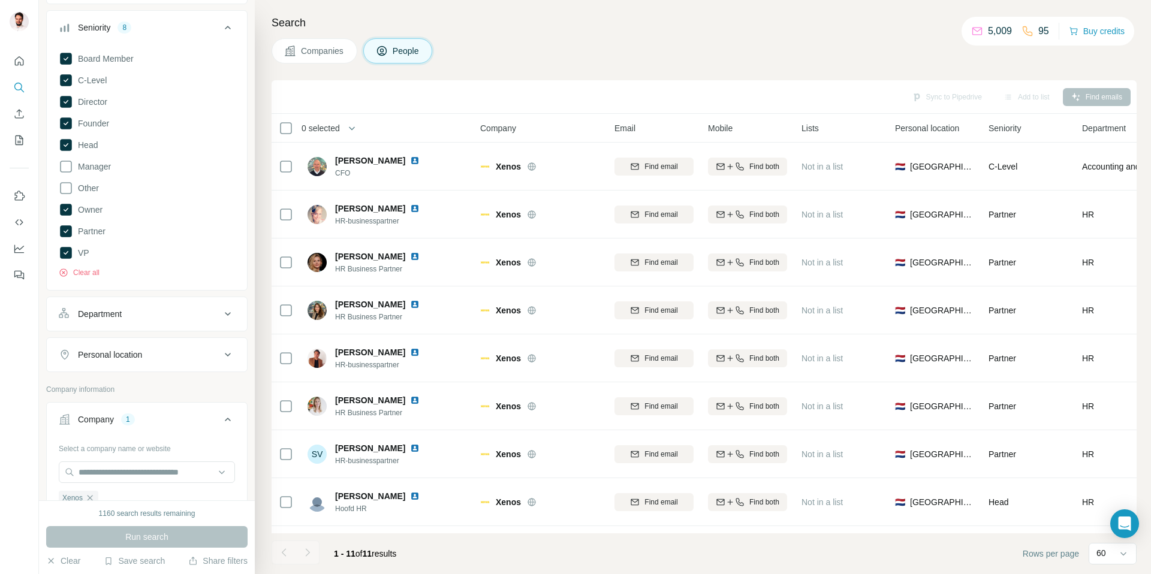
scroll to position [133, 0]
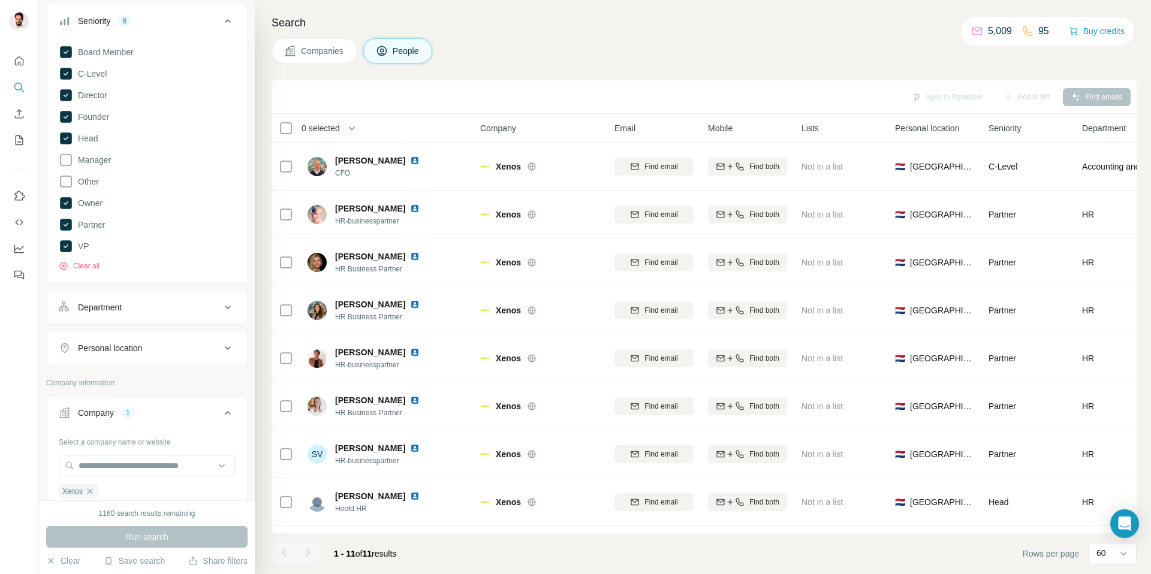
click at [23, 322] on div at bounding box center [19, 287] width 39 height 574
click at [813, 67] on div "Search Companies People Sync to Pipedrive Add to list Find emails 0 selected Pe…" at bounding box center [703, 287] width 896 height 574
click at [719, 68] on div "Search Companies People Sync to Pipedrive Add to list Find emails 0 selected Pe…" at bounding box center [703, 287] width 896 height 574
